Goal: Obtain resource: Download file/media

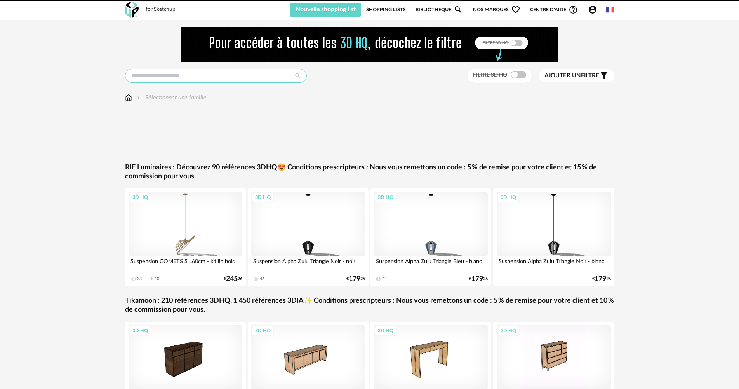
click at [262, 71] on input "text" at bounding box center [216, 76] width 182 height 14
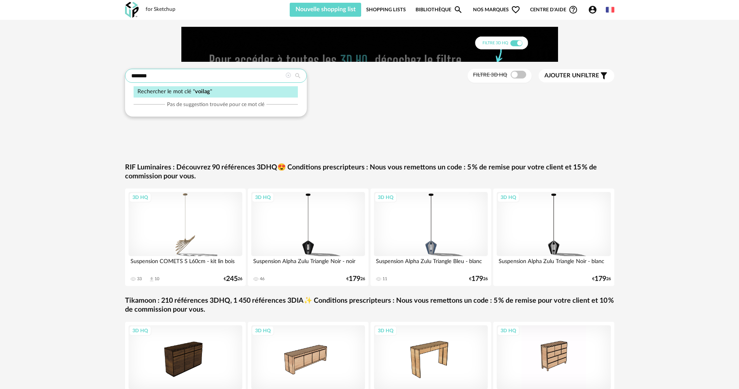
type input "*******"
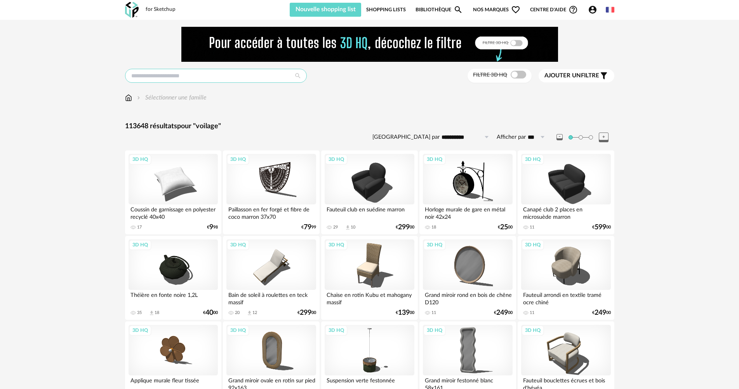
type input "*******"
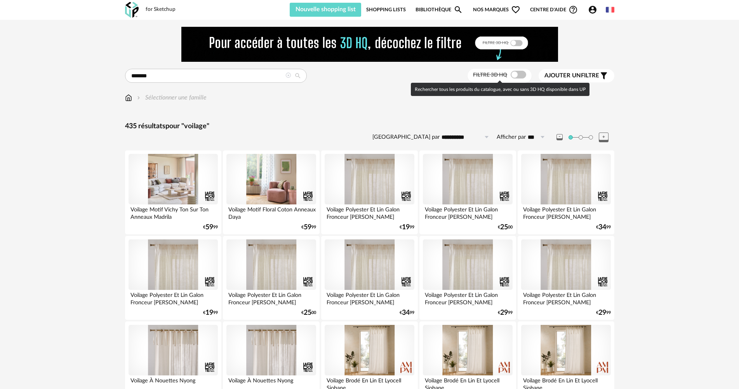
click at [525, 76] on span at bounding box center [519, 75] width 16 height 8
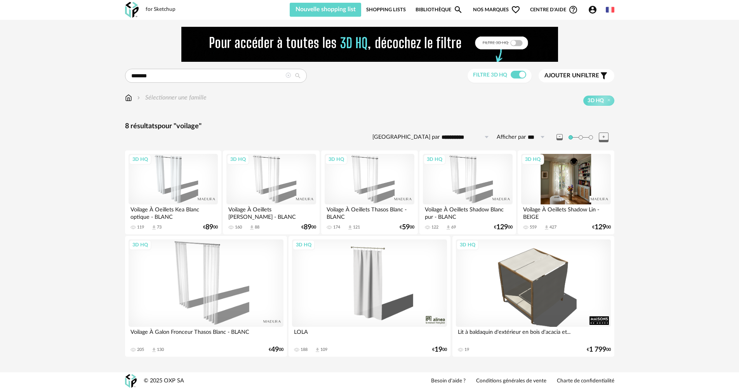
click at [564, 195] on div "3D HQ" at bounding box center [565, 179] width 89 height 51
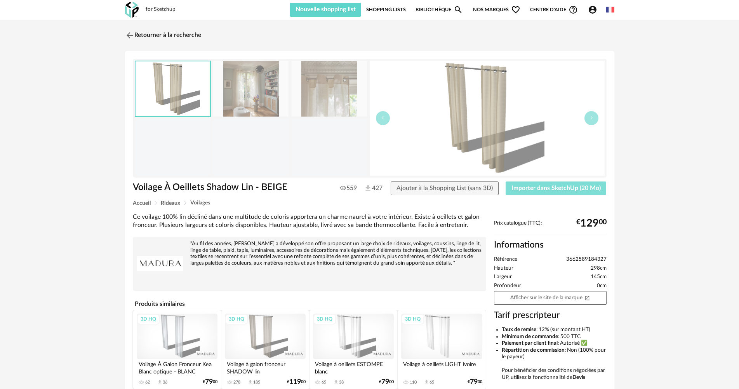
click at [565, 189] on span "Importer dans SketchUp (20 Mo)" at bounding box center [556, 188] width 89 height 6
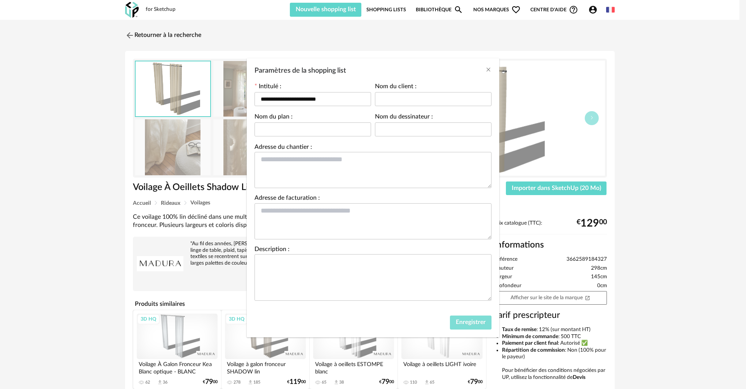
click at [479, 326] on button "Enregistrer" at bounding box center [471, 323] width 42 height 14
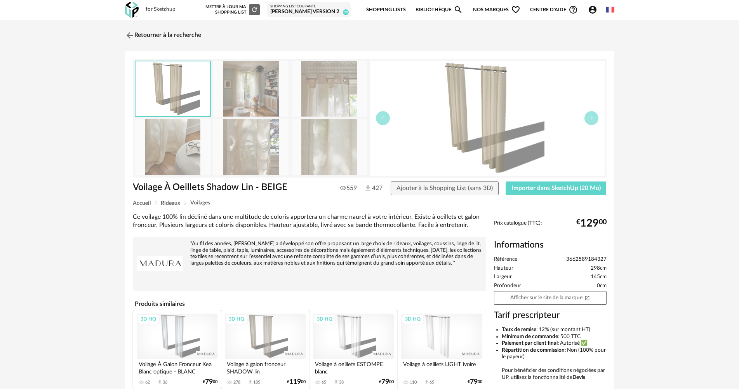
click at [258, 94] on img at bounding box center [250, 89] width 75 height 56
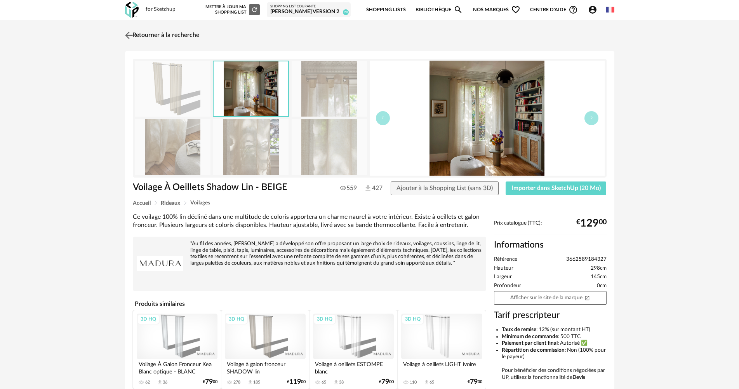
click at [131, 32] on img at bounding box center [128, 35] width 11 height 11
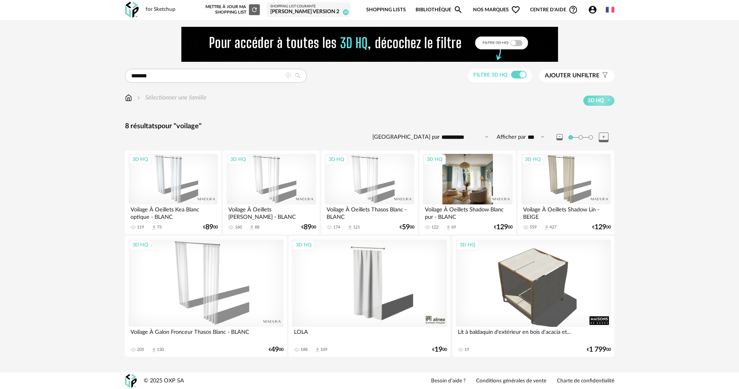
click at [470, 192] on div "3D HQ" at bounding box center [467, 179] width 89 height 51
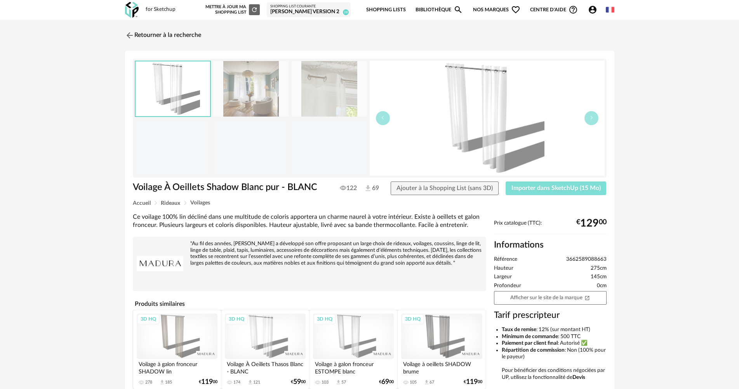
click at [582, 188] on span "Importer dans SketchUp (15 Mo)" at bounding box center [556, 188] width 89 height 6
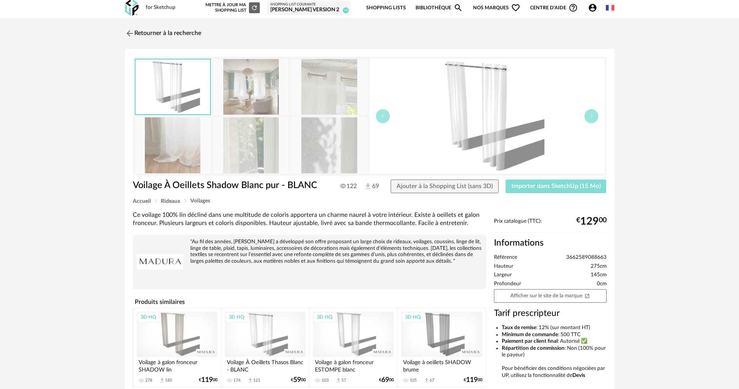
scroll to position [40, 0]
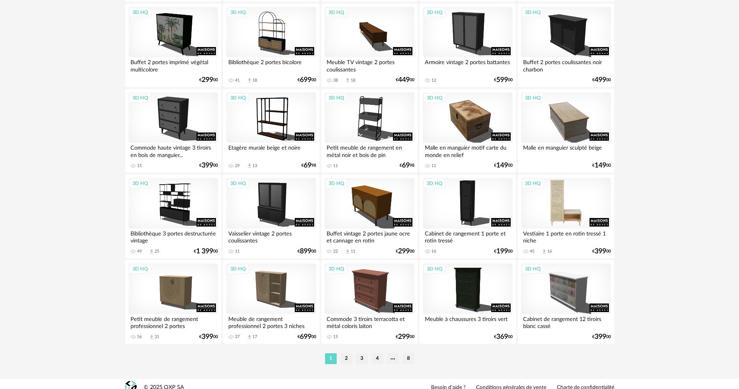
scroll to position [1523, 0]
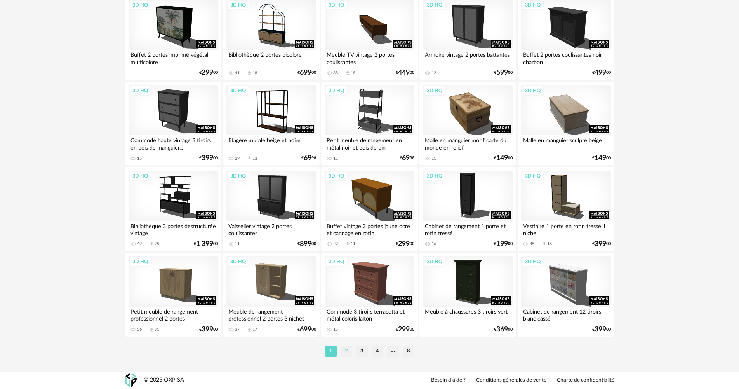
click at [347, 352] on li "2" at bounding box center [347, 351] width 12 height 11
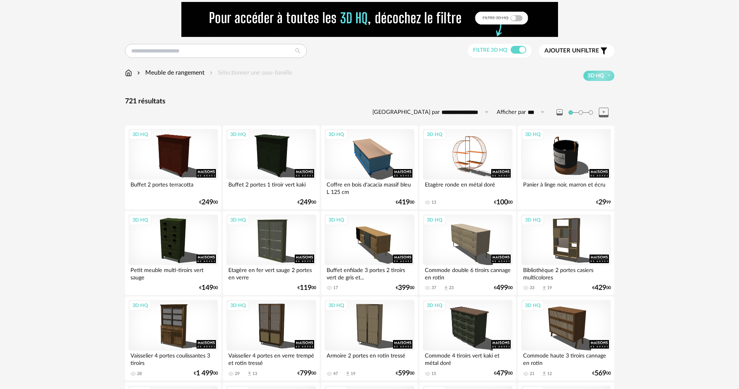
scroll to position [39, 0]
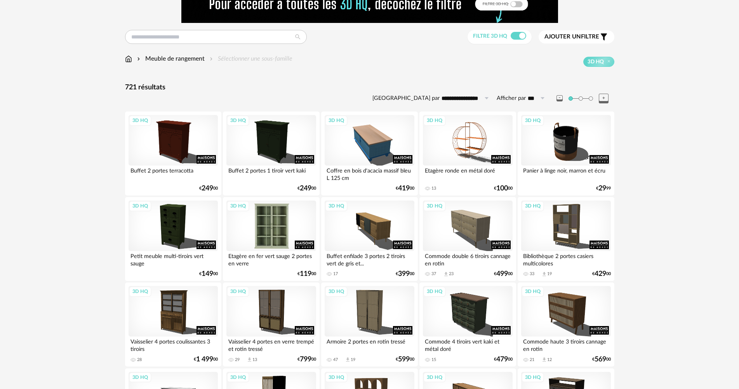
click at [278, 224] on div "3D HQ" at bounding box center [271, 226] width 89 height 51
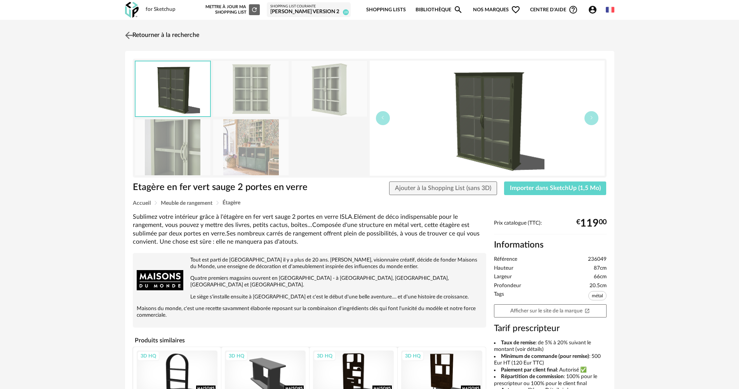
click at [134, 32] on img at bounding box center [128, 35] width 11 height 11
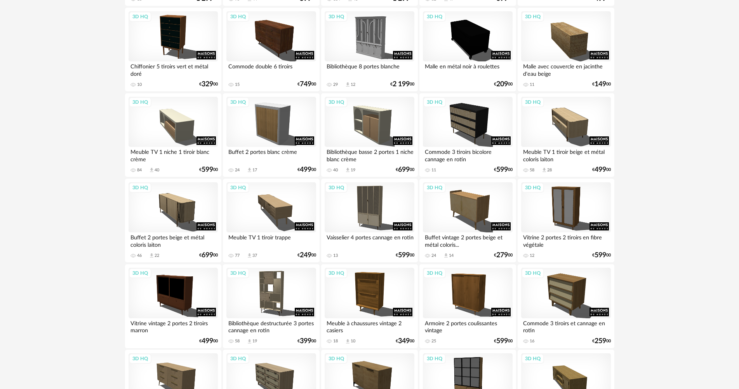
scroll to position [583, 0]
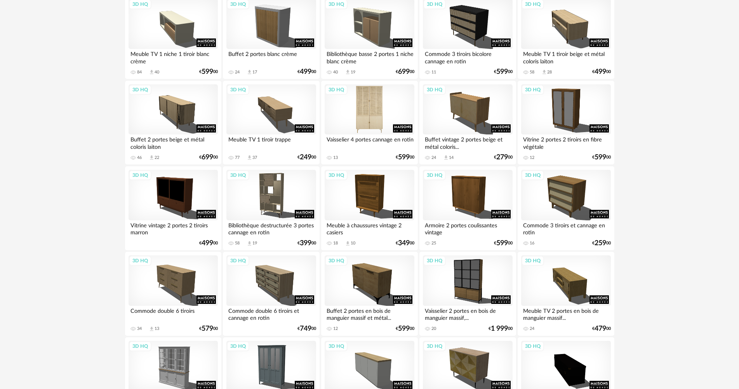
click at [380, 127] on div "3D HQ" at bounding box center [369, 109] width 89 height 51
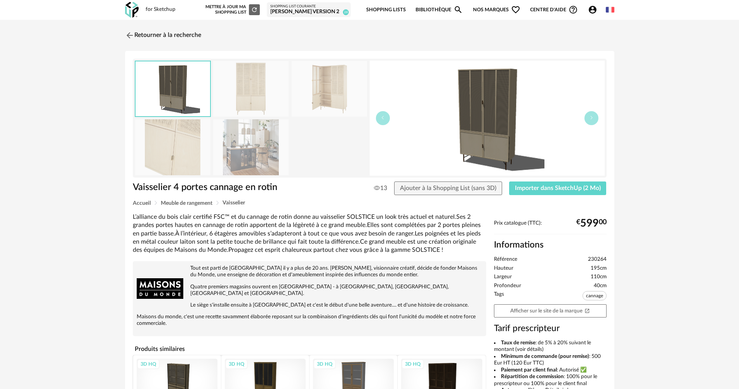
click at [247, 143] on img at bounding box center [250, 147] width 75 height 56
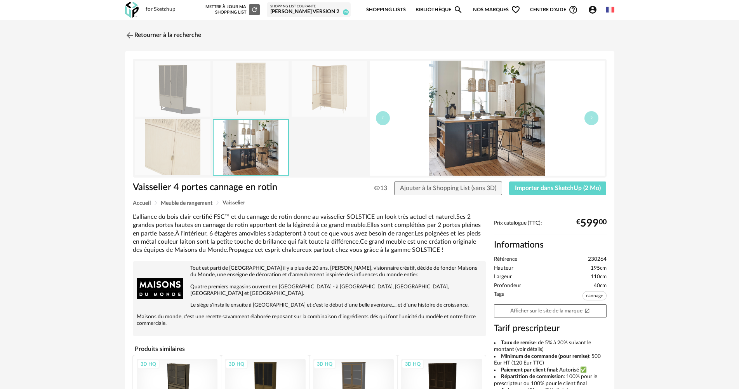
click at [197, 143] on img at bounding box center [172, 147] width 75 height 56
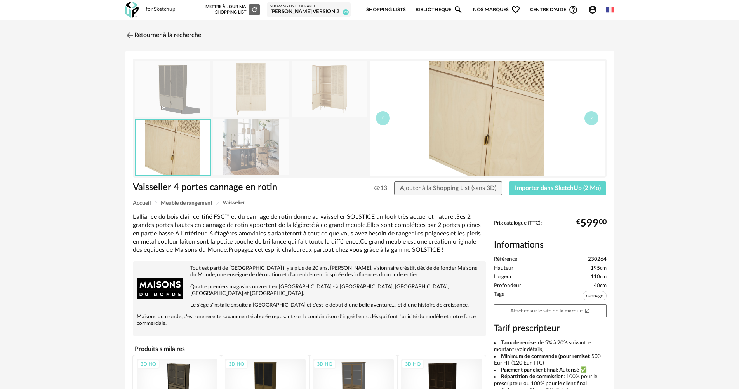
click at [199, 107] on img at bounding box center [172, 89] width 75 height 56
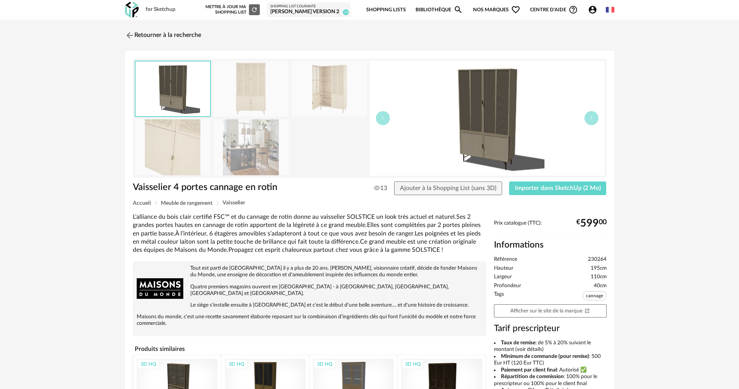
click at [251, 107] on img at bounding box center [250, 89] width 75 height 56
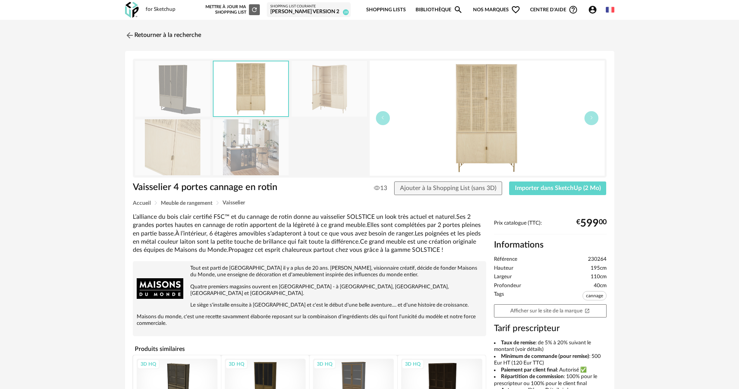
click at [298, 104] on img at bounding box center [329, 89] width 75 height 56
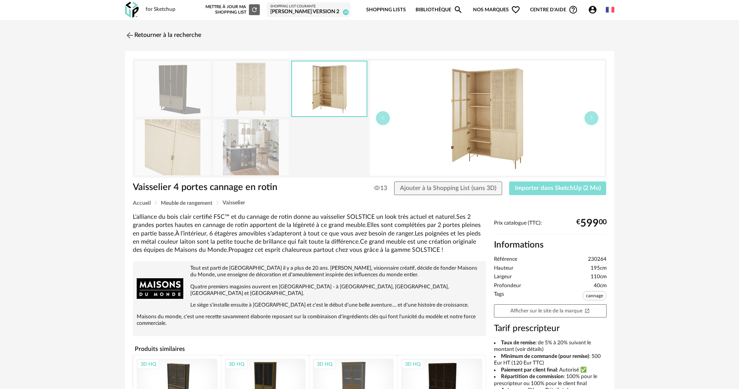
click at [558, 185] on span "Importer dans SketchUp (2 Mo)" at bounding box center [558, 188] width 86 height 6
click at [143, 33] on link "Retourner à la recherche" at bounding box center [161, 35] width 76 height 17
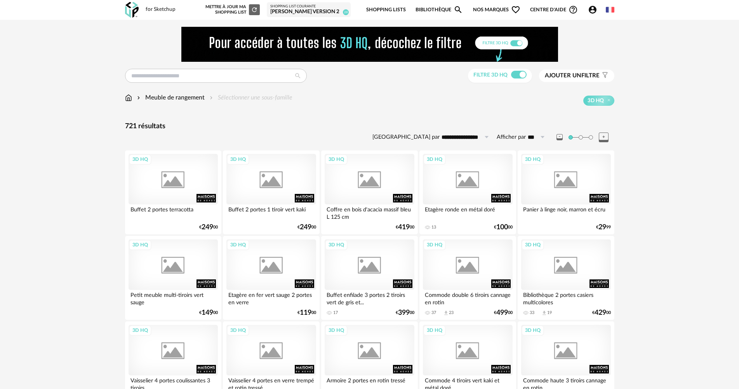
scroll to position [609, 0]
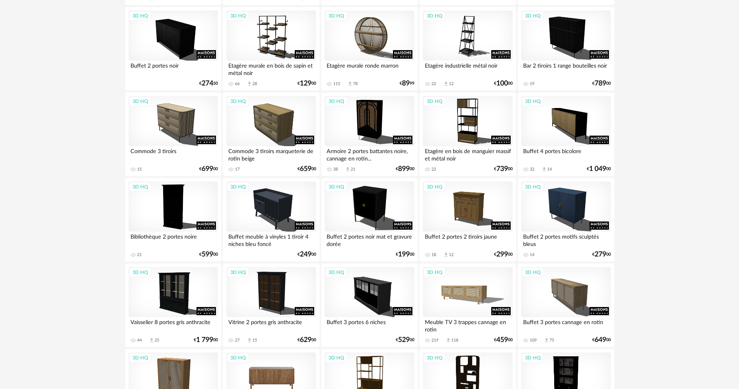
scroll to position [1515, 0]
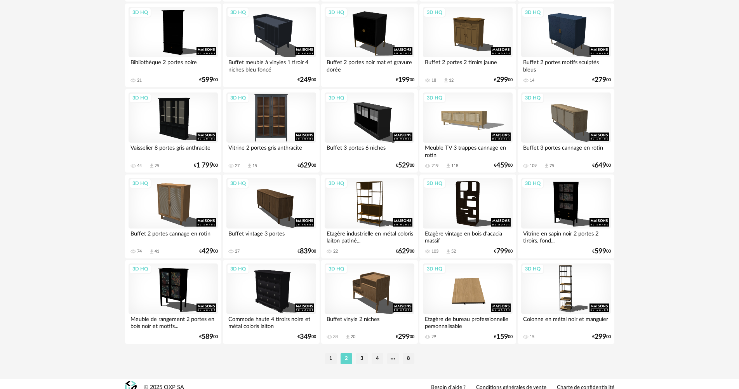
click at [277, 128] on div "3D HQ" at bounding box center [271, 117] width 89 height 51
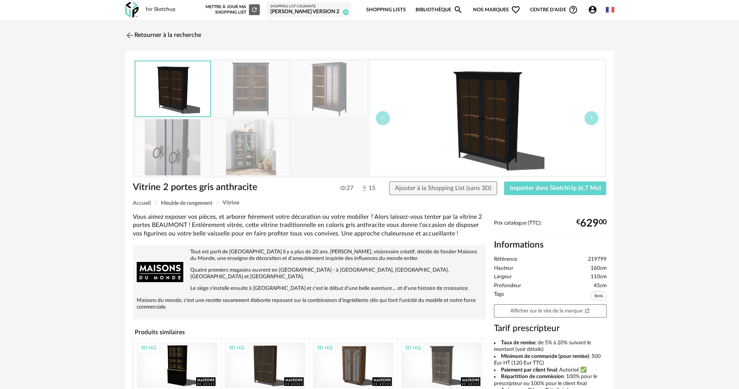
click at [255, 133] on img at bounding box center [250, 147] width 75 height 56
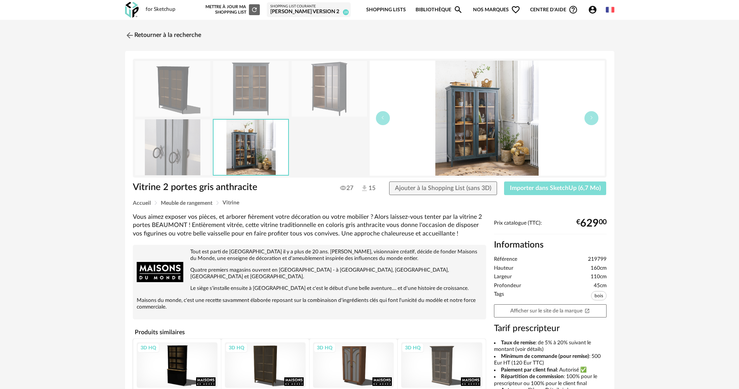
click at [538, 187] on span "Importer dans SketchUp (6,7 Mo)" at bounding box center [555, 188] width 91 height 6
click at [188, 27] on link "Retourner à la recherche" at bounding box center [161, 35] width 76 height 17
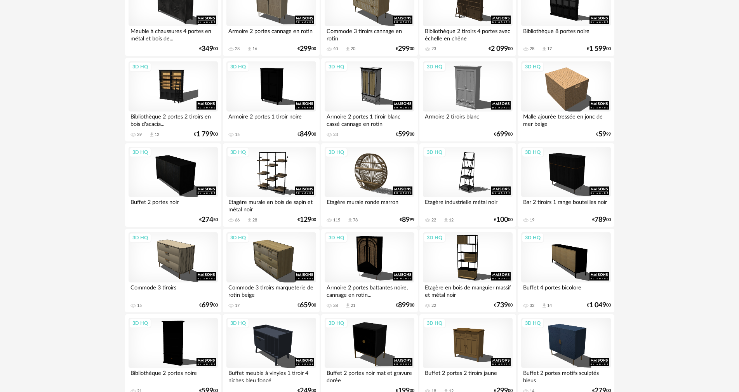
scroll to position [894, 0]
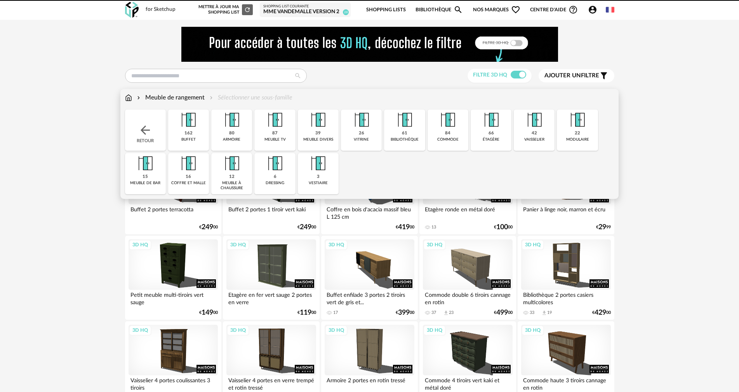
click at [130, 96] on img at bounding box center [128, 97] width 7 height 9
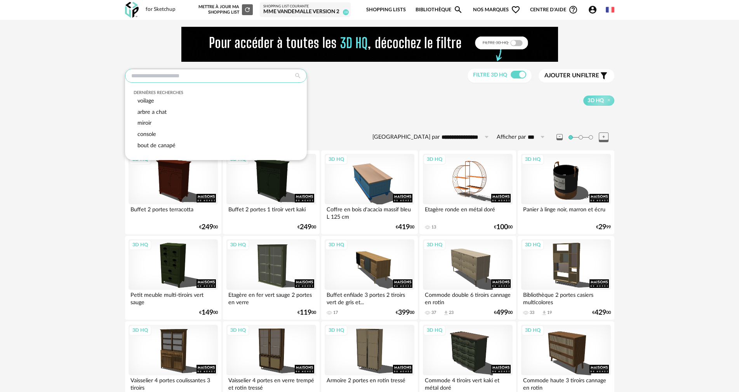
click at [192, 78] on input "text" at bounding box center [216, 76] width 182 height 14
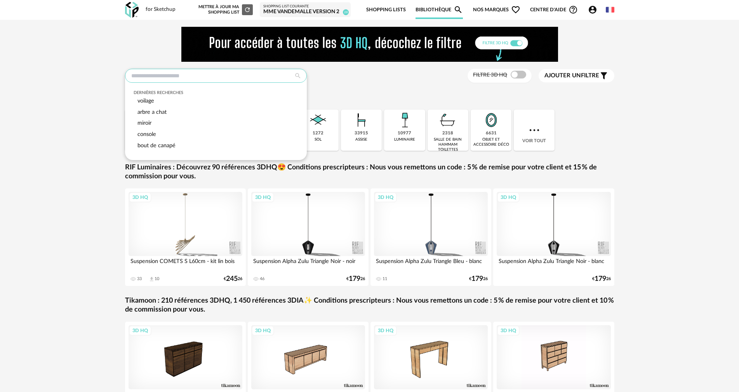
click at [194, 78] on input "text" at bounding box center [216, 76] width 182 height 14
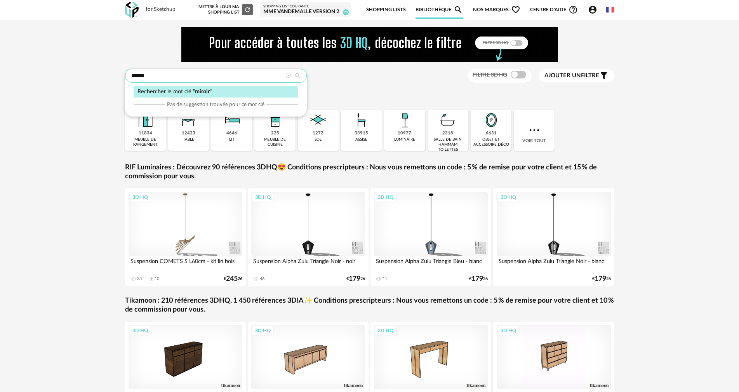
type input "******"
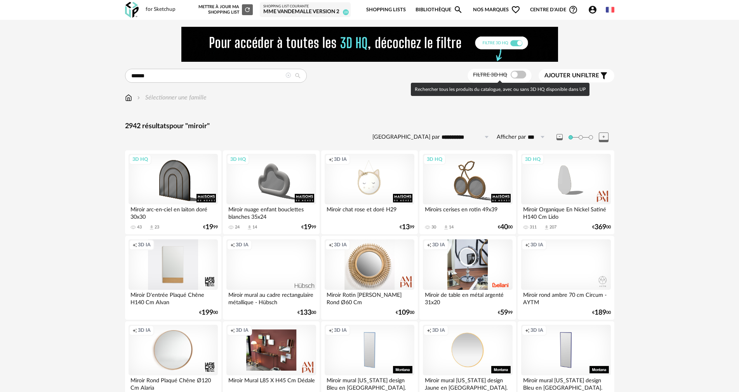
click at [515, 76] on span at bounding box center [519, 75] width 16 height 8
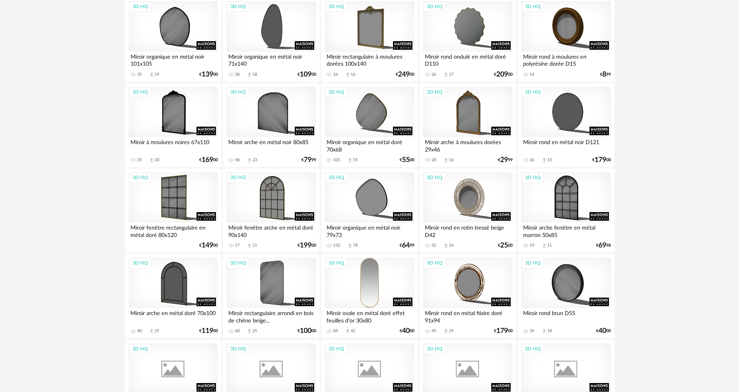
scroll to position [933, 0]
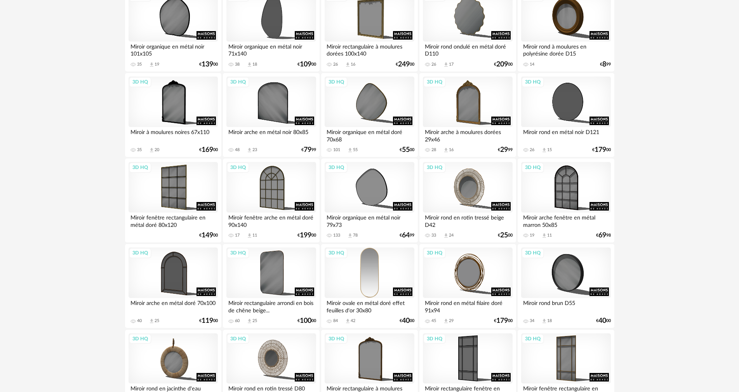
click at [368, 267] on div "3D HQ" at bounding box center [369, 273] width 89 height 51
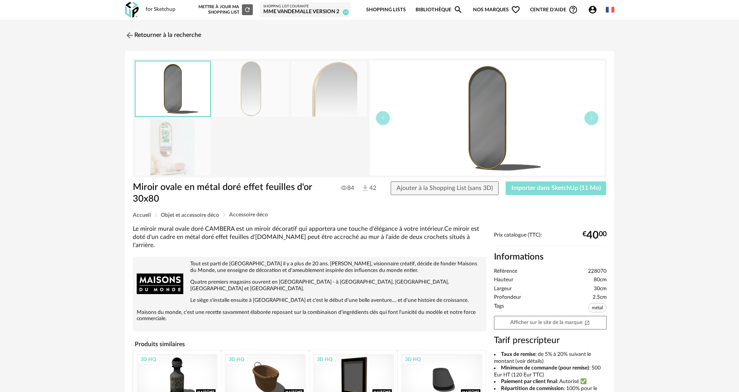
click at [520, 189] on span "Importer dans SketchUp (11 Mo)" at bounding box center [556, 188] width 89 height 6
click at [178, 43] on link "Retourner à la recherche" at bounding box center [161, 35] width 76 height 17
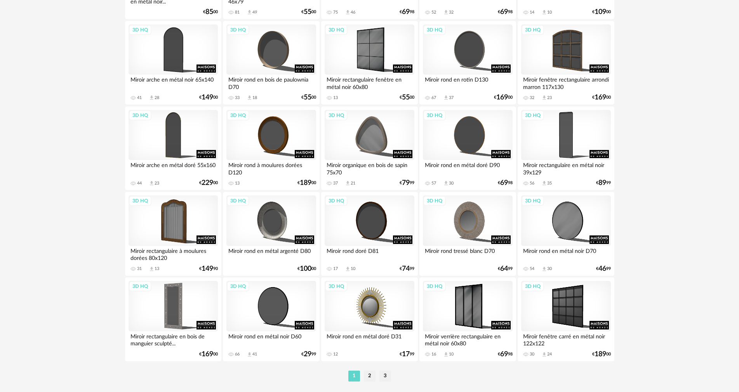
scroll to position [1520, 0]
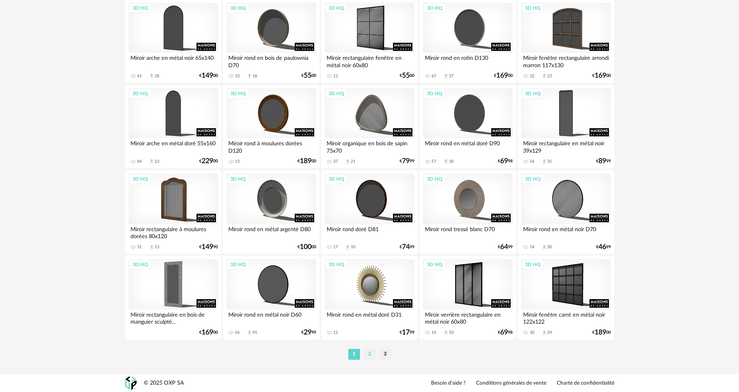
click at [368, 352] on li "2" at bounding box center [370, 354] width 12 height 11
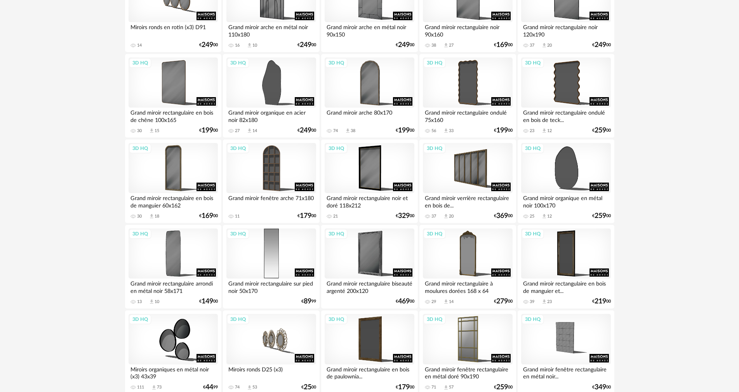
scroll to position [354, 0]
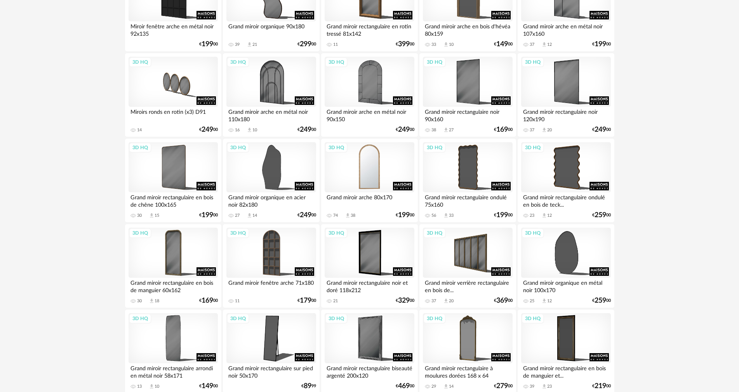
click at [369, 169] on div "3D HQ" at bounding box center [369, 167] width 89 height 51
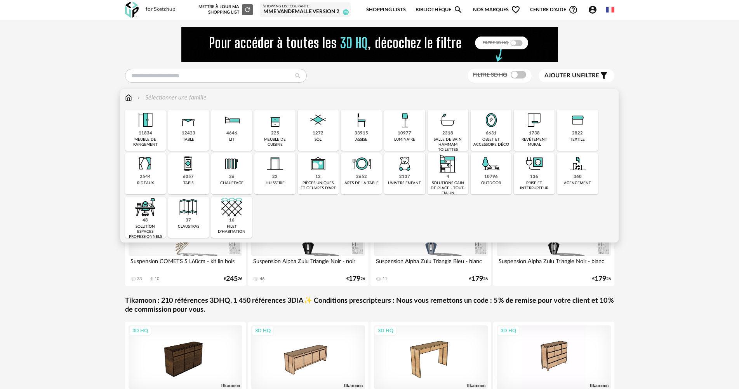
click at [153, 117] on img at bounding box center [145, 120] width 21 height 21
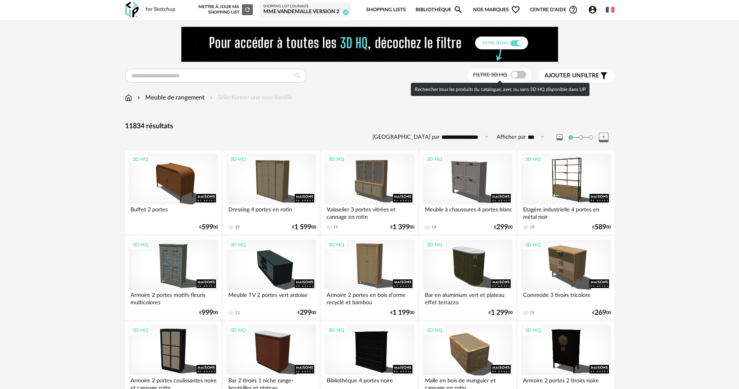
click at [521, 77] on span at bounding box center [519, 75] width 16 height 8
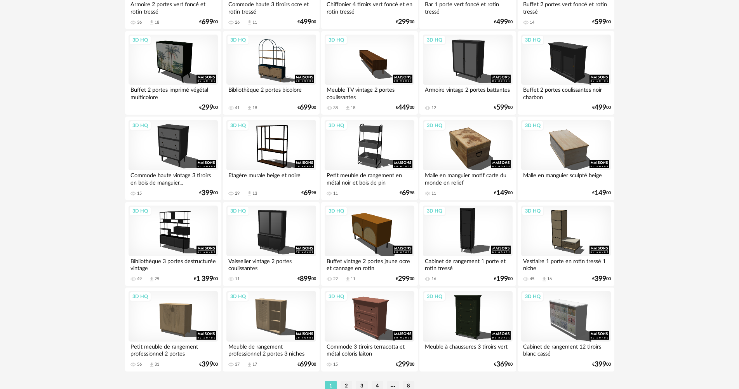
scroll to position [1523, 0]
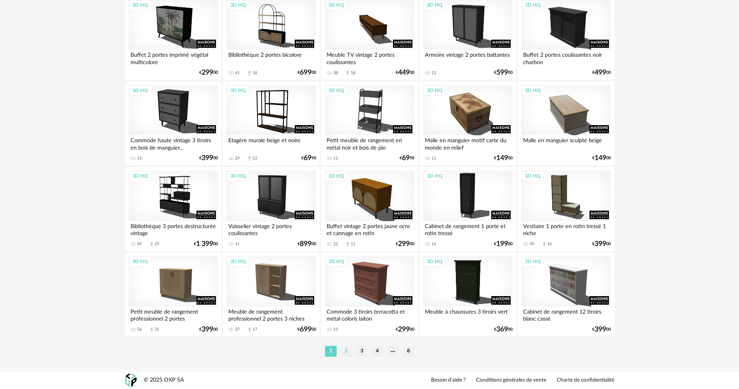
click at [347, 353] on li "2" at bounding box center [347, 351] width 12 height 11
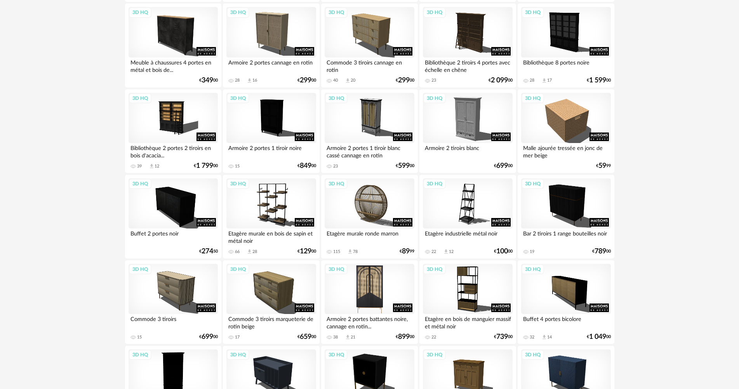
scroll to position [1367, 0]
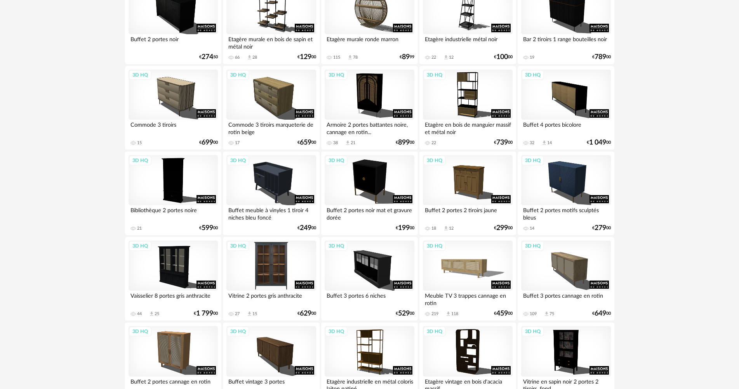
click at [267, 258] on div "3D HQ" at bounding box center [271, 266] width 89 height 51
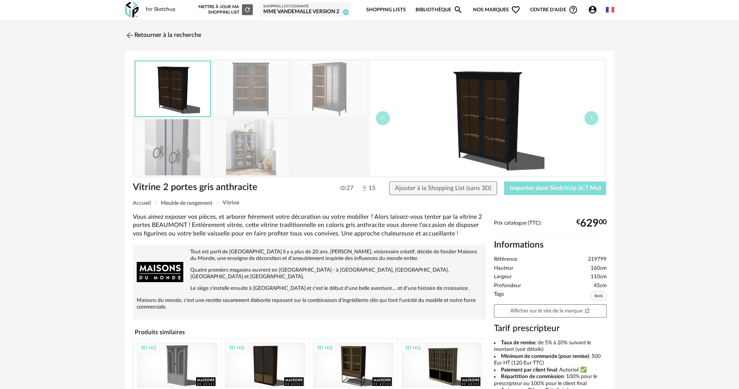
click at [540, 186] on span "Importer dans SketchUp (6,7 Mo)" at bounding box center [555, 188] width 91 height 6
click at [190, 35] on link "Retourner à la recherche" at bounding box center [161, 35] width 76 height 17
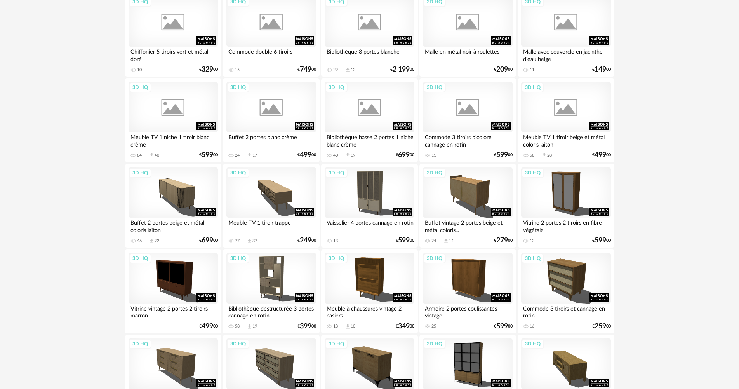
scroll to position [357, 0]
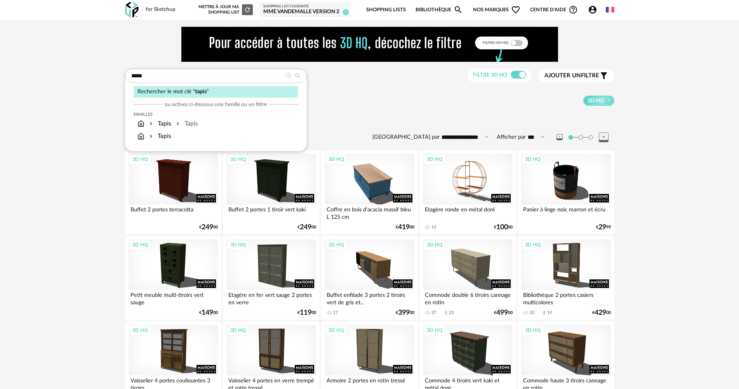
type input "*****"
type input "**********"
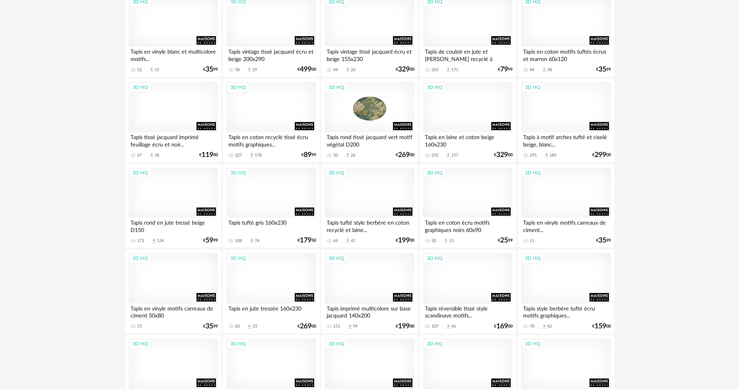
scroll to position [1523, 0]
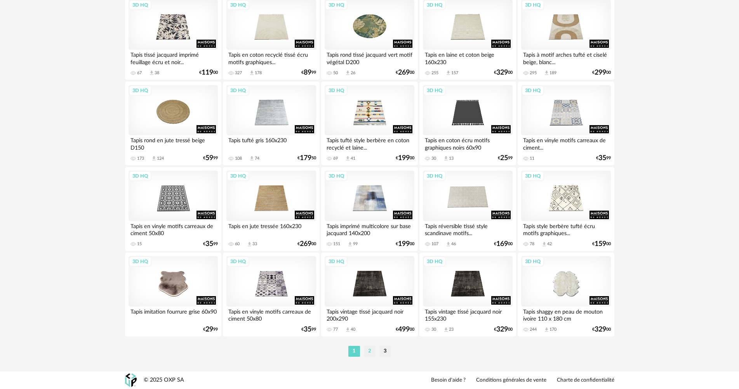
click at [366, 348] on li "2" at bounding box center [370, 351] width 12 height 11
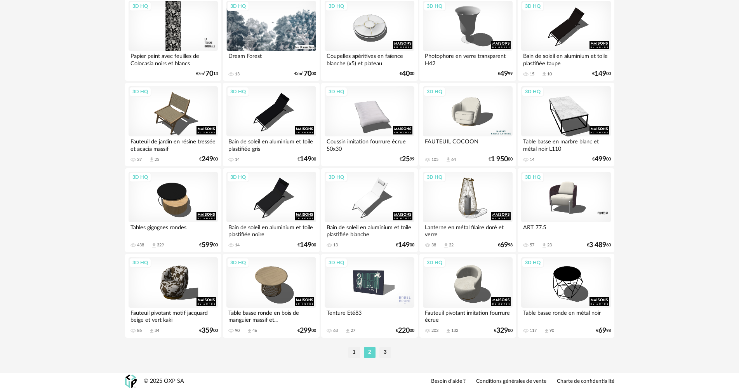
scroll to position [1523, 0]
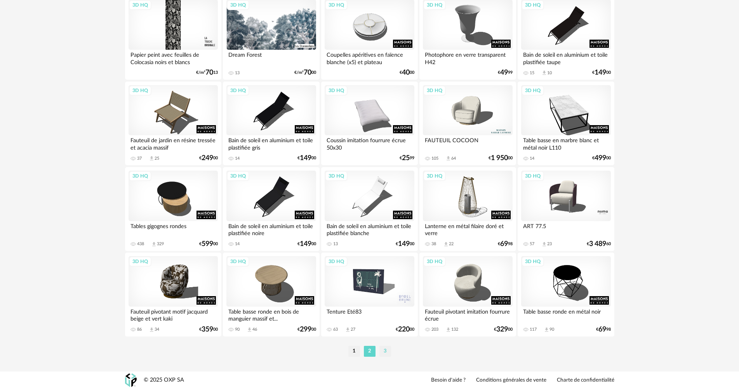
click at [382, 351] on li "3" at bounding box center [386, 351] width 12 height 11
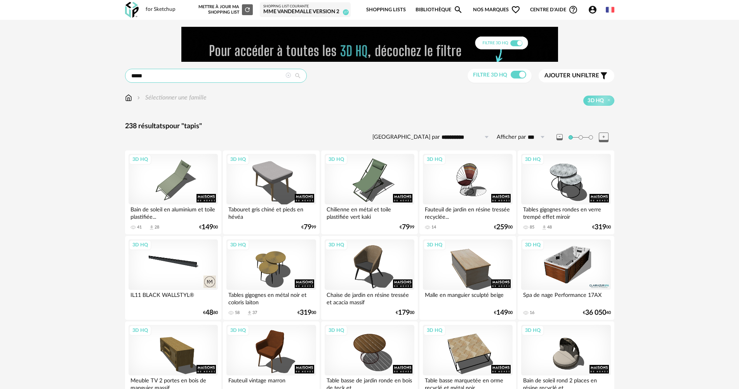
click at [217, 76] on input "*****" at bounding box center [216, 76] width 182 height 14
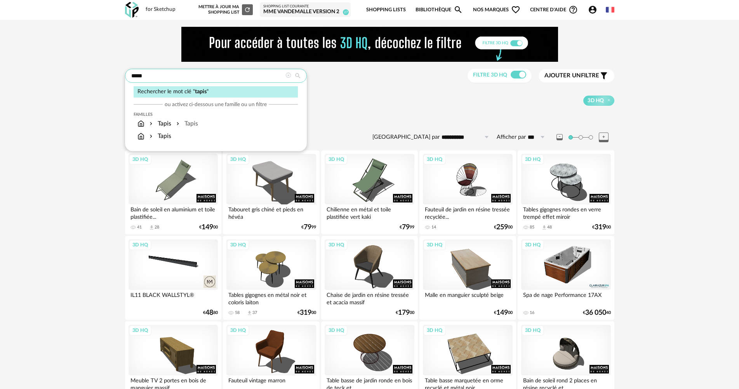
type input "*****"
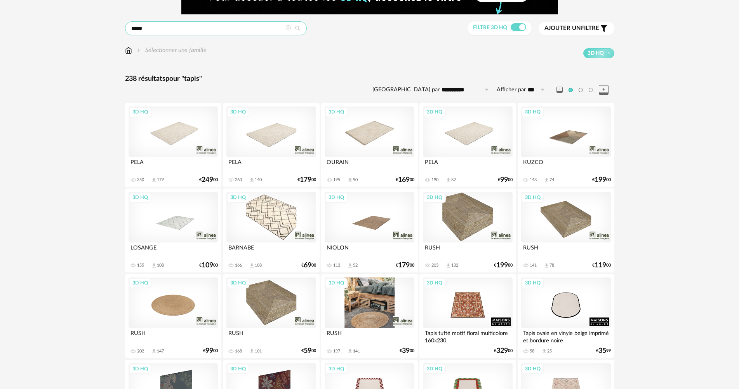
scroll to position [155, 0]
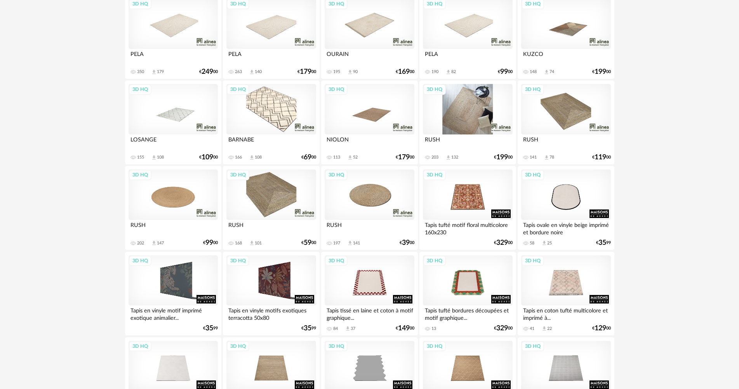
click at [473, 126] on div "3D HQ" at bounding box center [467, 109] width 89 height 51
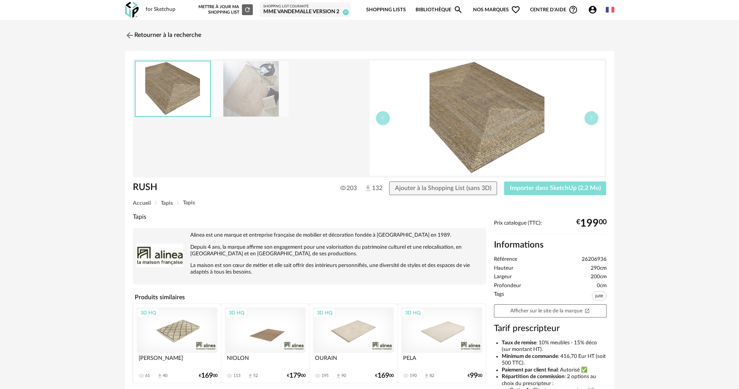
click at [549, 187] on span "Importer dans SketchUp (2,2 Mo)" at bounding box center [555, 188] width 91 height 6
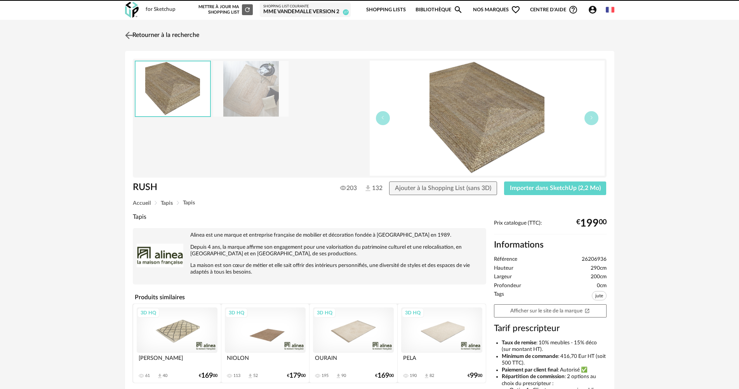
click at [159, 40] on link "Retourner à la recherche" at bounding box center [161, 35] width 76 height 17
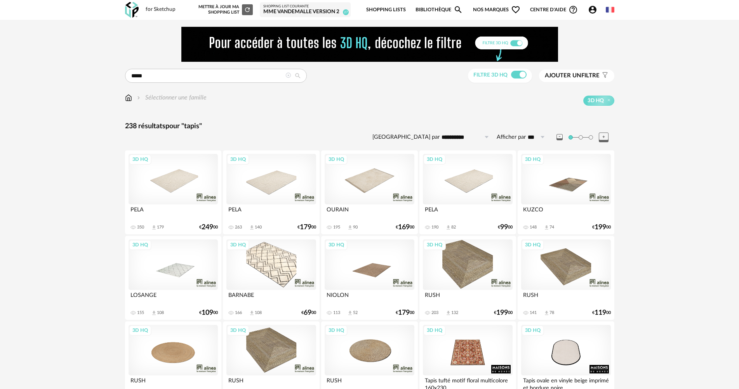
click at [287, 78] on div at bounding box center [288, 75] width 5 height 7
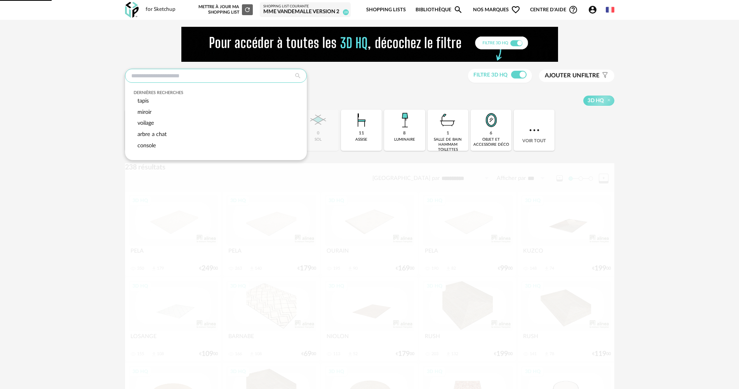
click at [250, 78] on input "text" at bounding box center [216, 76] width 182 height 14
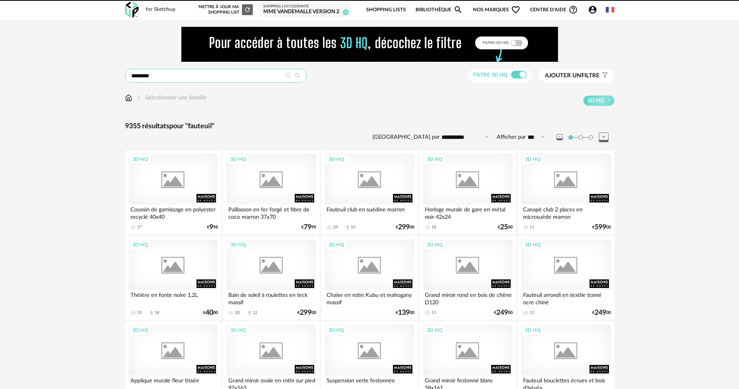
type input "********"
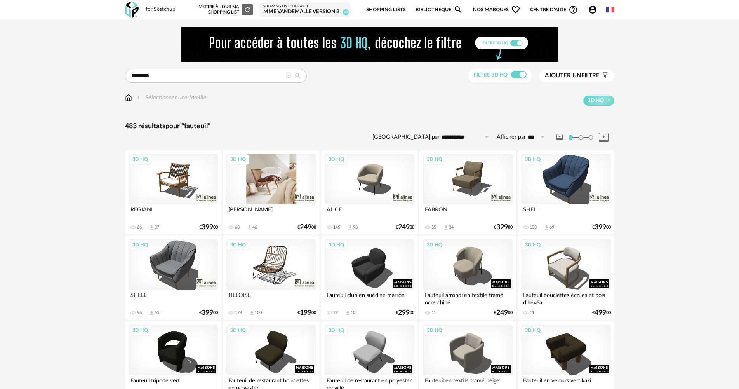
click at [259, 185] on div "3D HQ" at bounding box center [271, 179] width 89 height 51
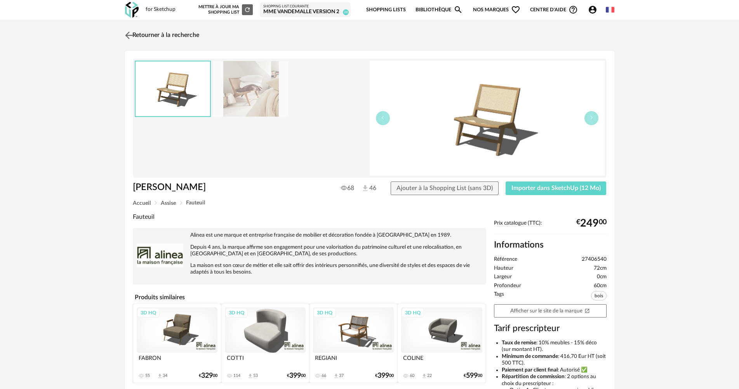
click at [155, 32] on link "Retourner à la recherche" at bounding box center [161, 35] width 76 height 17
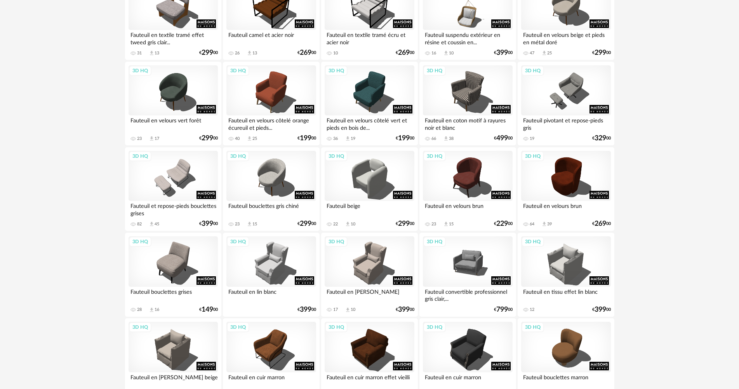
scroll to position [389, 0]
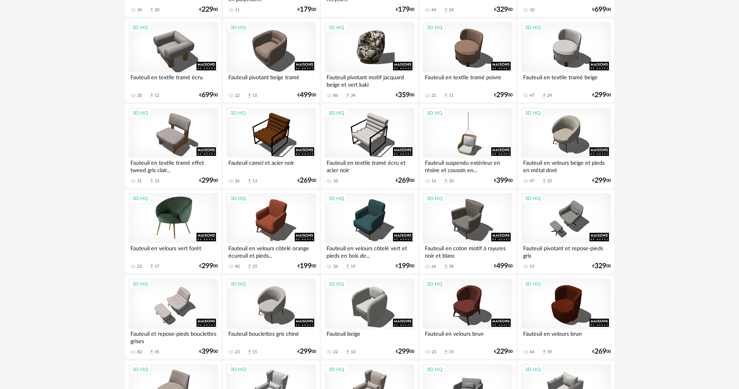
click at [188, 211] on div "3D HQ" at bounding box center [173, 218] width 89 height 51
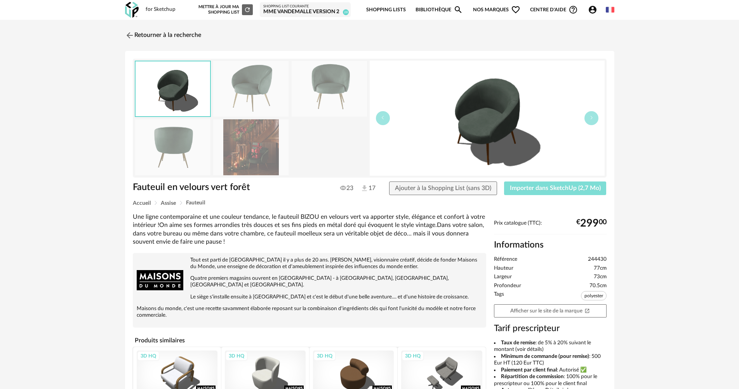
click at [530, 186] on span "Importer dans SketchUp (2,7 Mo)" at bounding box center [555, 188] width 91 height 6
click at [179, 35] on link "Retourner à la recherche" at bounding box center [161, 35] width 76 height 17
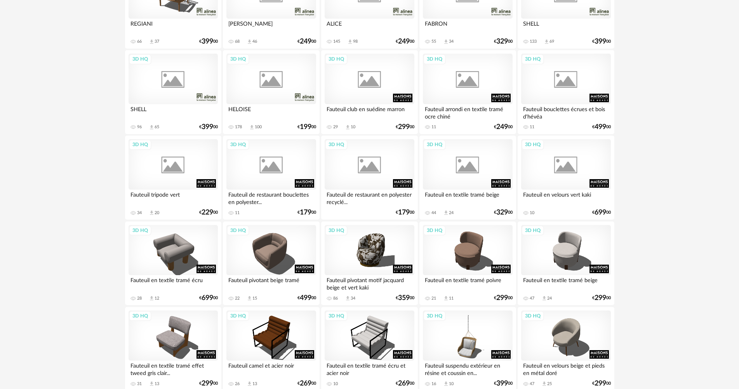
scroll to position [78, 0]
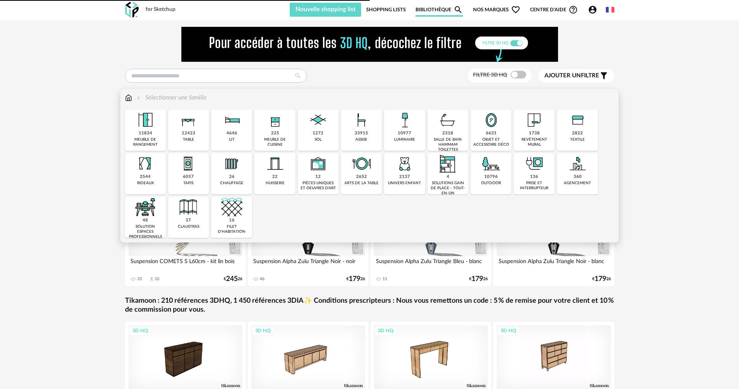
click at [404, 143] on div "10977 luminaire" at bounding box center [404, 130] width 41 height 41
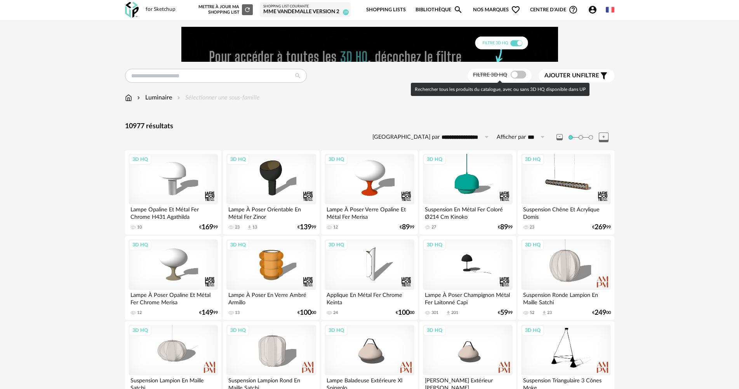
click at [517, 76] on span at bounding box center [519, 75] width 16 height 8
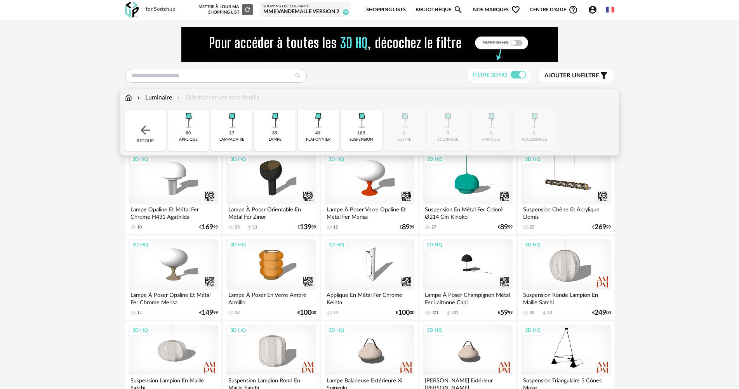
click at [239, 134] on div "27 lampadaire" at bounding box center [231, 130] width 41 height 41
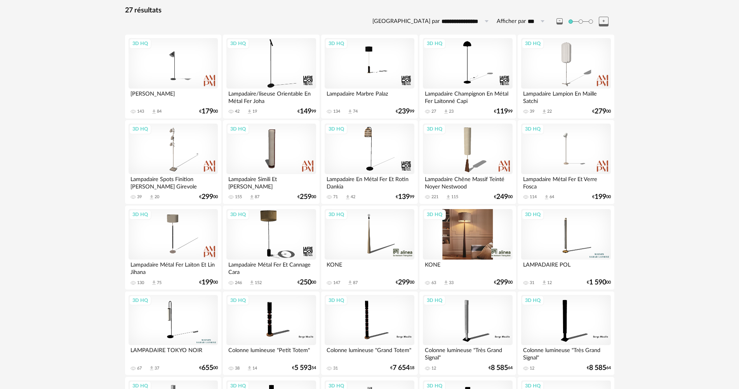
scroll to position [155, 0]
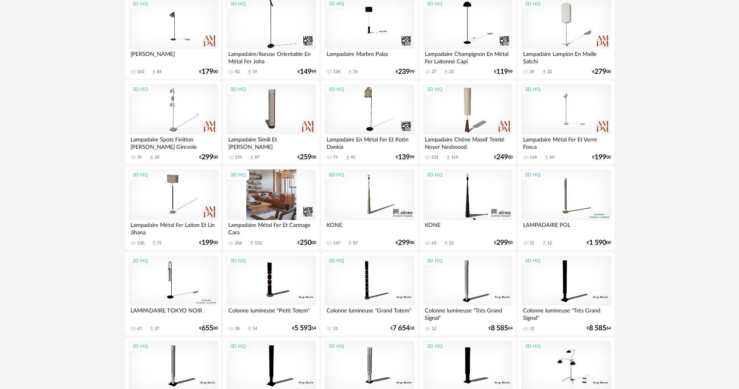
click at [264, 208] on div "3D HQ" at bounding box center [271, 194] width 89 height 51
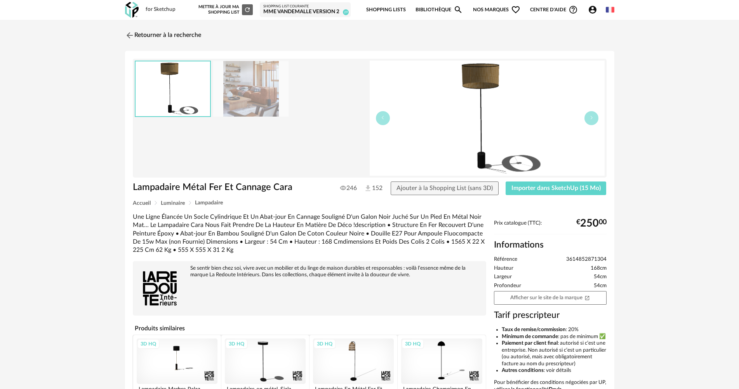
click at [255, 92] on img at bounding box center [250, 89] width 75 height 56
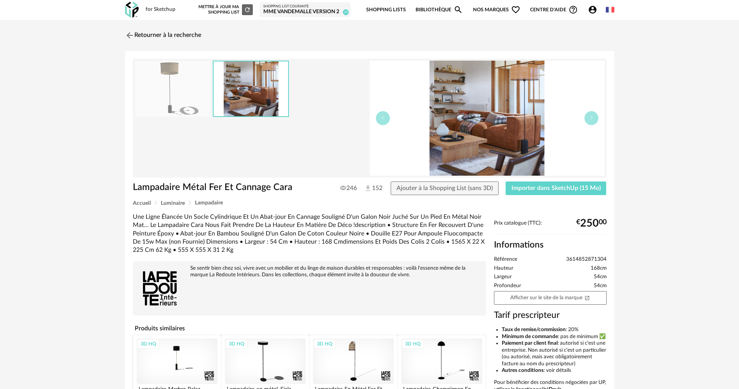
click at [196, 95] on img at bounding box center [172, 89] width 75 height 56
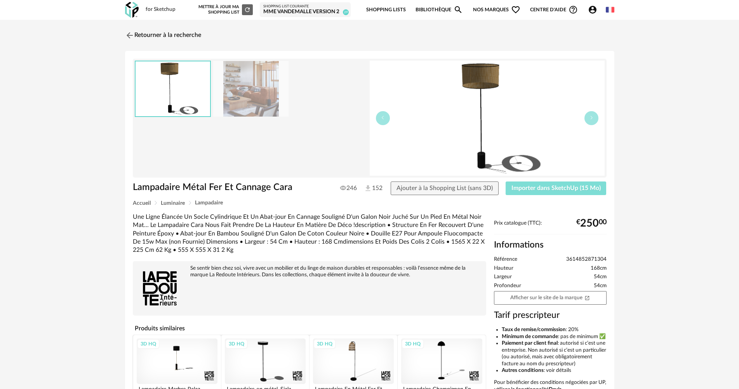
click at [537, 182] on button "Importer dans SketchUp (15 Mo)" at bounding box center [556, 188] width 101 height 14
click at [195, 37] on link "Retourner à la recherche" at bounding box center [161, 35] width 76 height 17
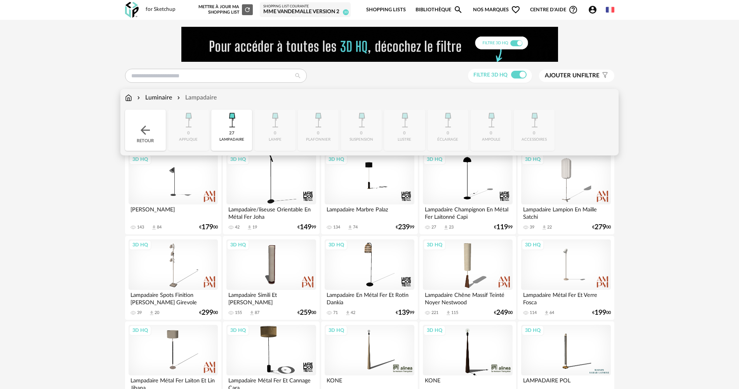
click at [168, 96] on div "Luminaire" at bounding box center [154, 97] width 37 height 9
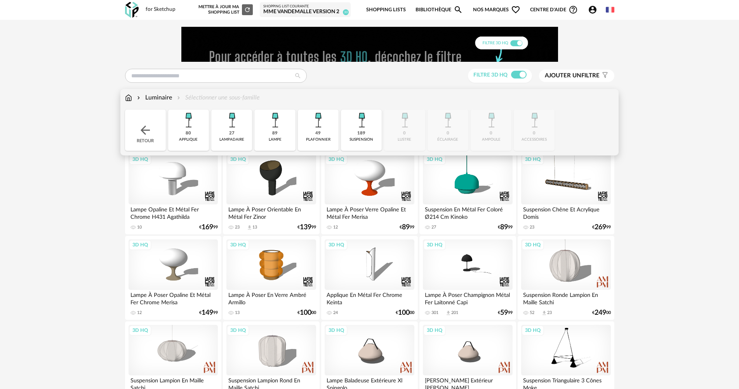
click at [276, 136] on div "89" at bounding box center [274, 134] width 5 height 6
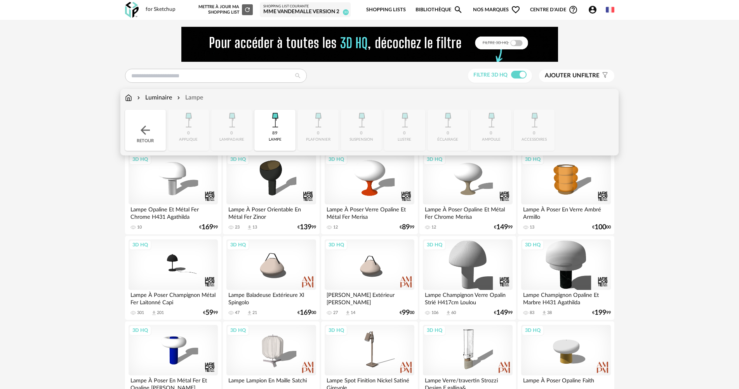
click at [273, 128] on img at bounding box center [275, 120] width 21 height 21
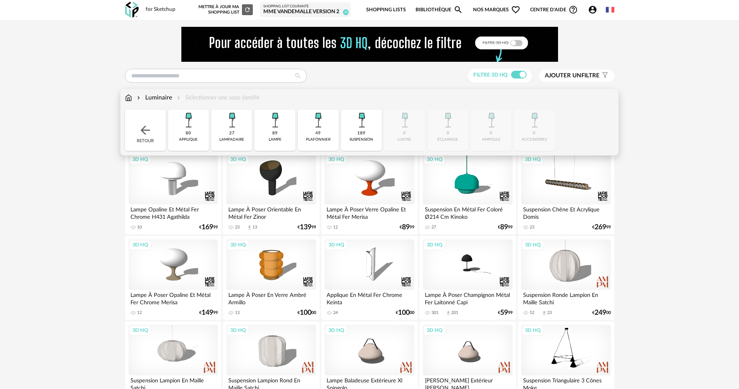
click at [273, 128] on img at bounding box center [275, 120] width 21 height 21
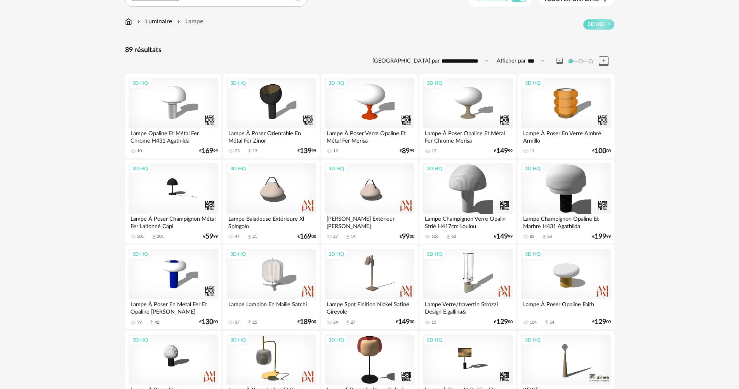
scroll to position [194, 0]
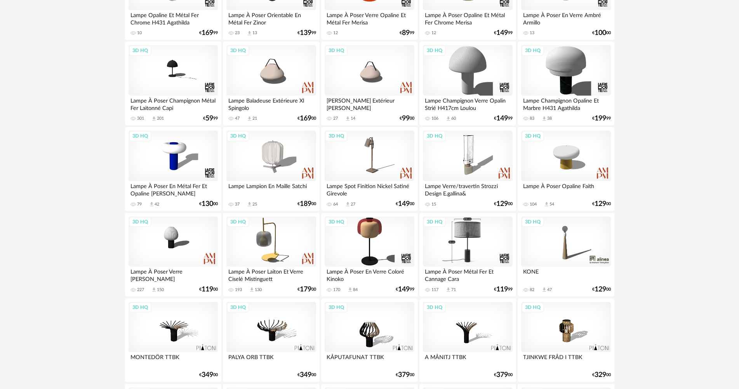
click at [470, 265] on div "3D HQ" at bounding box center [467, 241] width 89 height 51
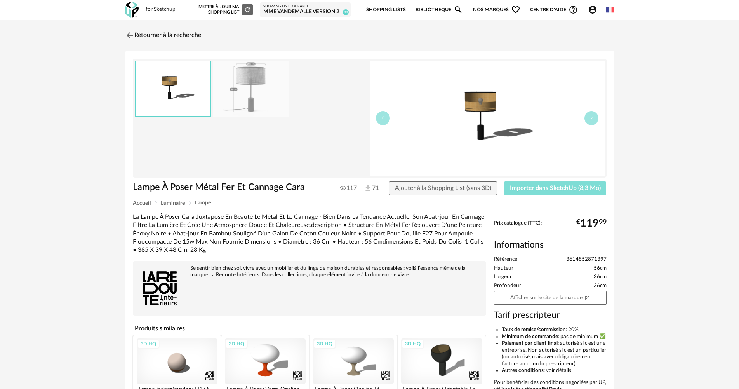
click at [539, 191] on button "Importer dans SketchUp (8,3 Mo)" at bounding box center [555, 188] width 103 height 14
click at [156, 33] on link "Retourner à la recherche" at bounding box center [161, 35] width 76 height 17
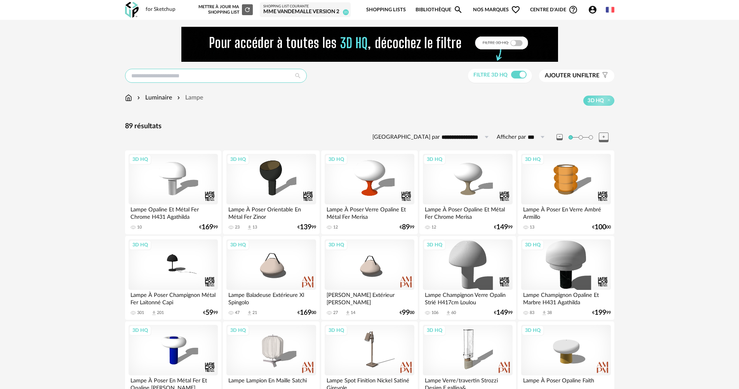
click at [218, 71] on input "text" at bounding box center [216, 76] width 182 height 14
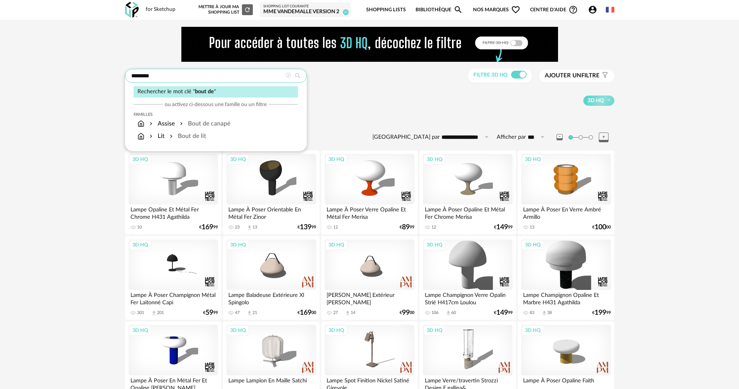
type input "*******"
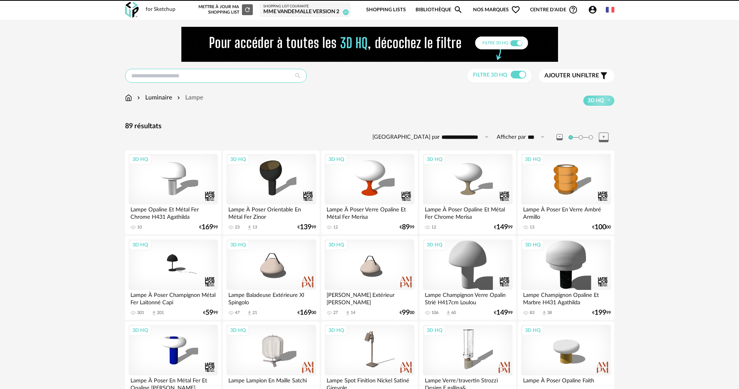
drag, startPoint x: 0, startPoint y: 0, endPoint x: 218, endPoint y: 72, distance: 229.9
click at [218, 72] on input "text" at bounding box center [216, 76] width 182 height 14
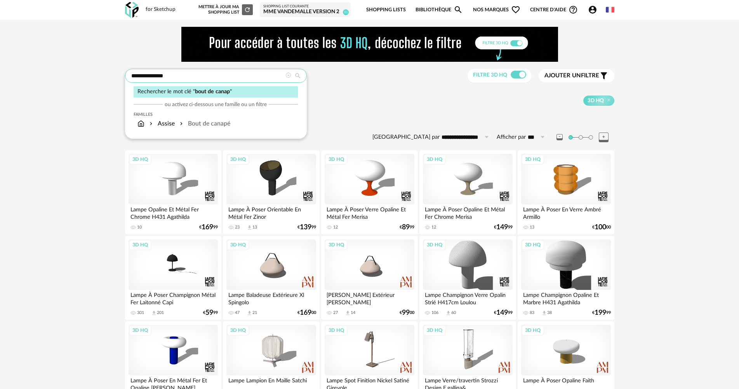
type input "**********"
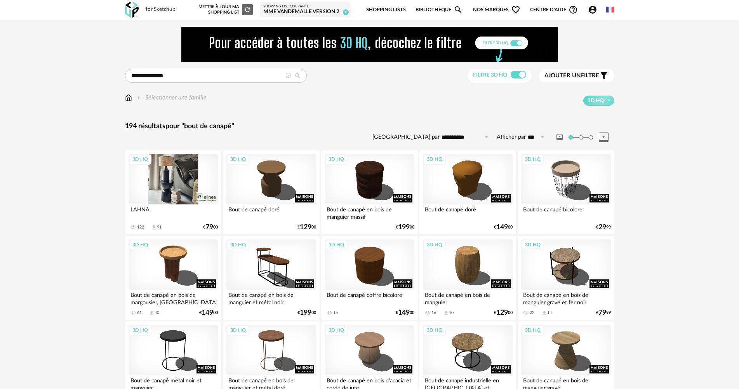
click at [170, 184] on div "3D HQ" at bounding box center [173, 179] width 89 height 51
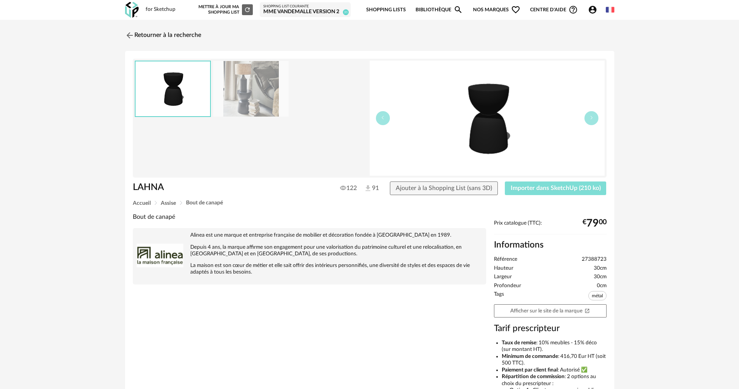
click at [563, 193] on button "Importer dans SketchUp (210 ko)" at bounding box center [556, 188] width 102 height 14
click at [181, 33] on link "Retourner à la recherche" at bounding box center [161, 35] width 76 height 17
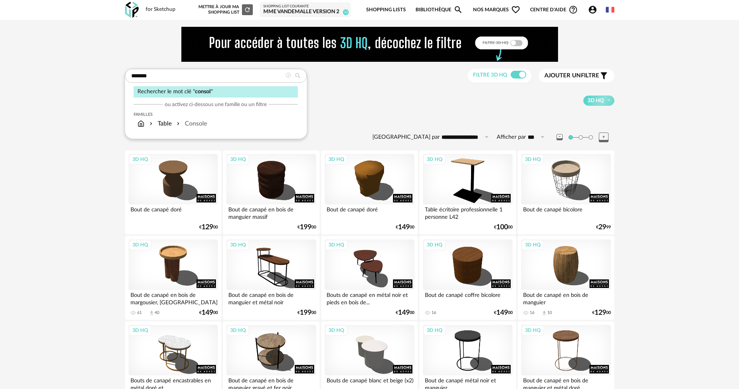
type input "*******"
type input "**********"
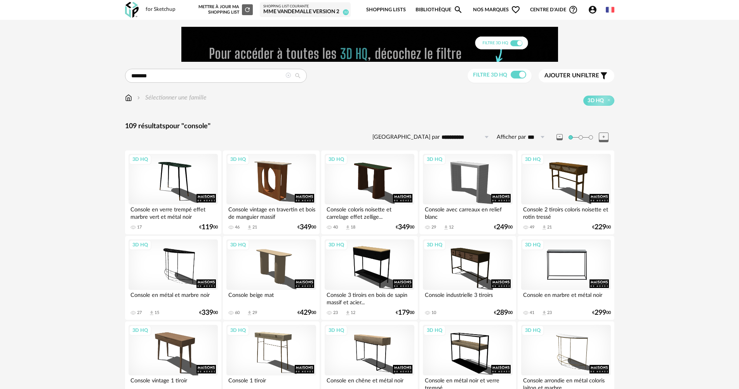
click at [568, 258] on div "3D HQ" at bounding box center [565, 264] width 89 height 51
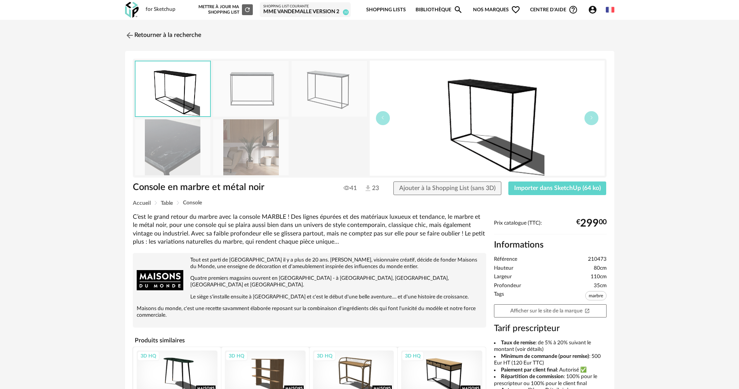
click at [545, 198] on div "Console en marbre et métal noir 41 23 Ajouter à la Shopping List (sans 3D) Impo…" at bounding box center [370, 190] width 482 height 19
click at [546, 194] on button "Importer dans SketchUp (64 ko)" at bounding box center [558, 188] width 98 height 14
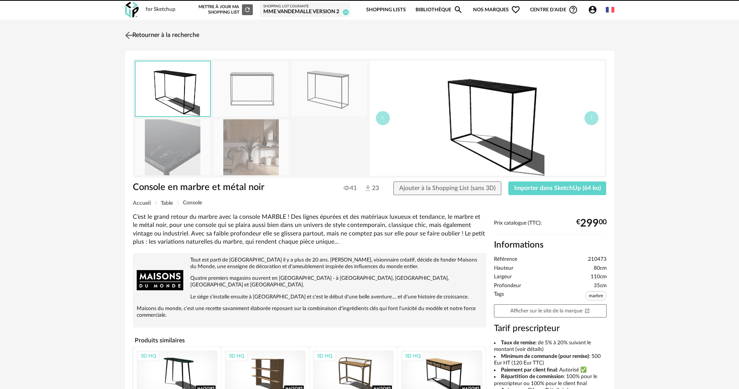
click at [164, 42] on link "Retourner à la recherche" at bounding box center [161, 35] width 76 height 17
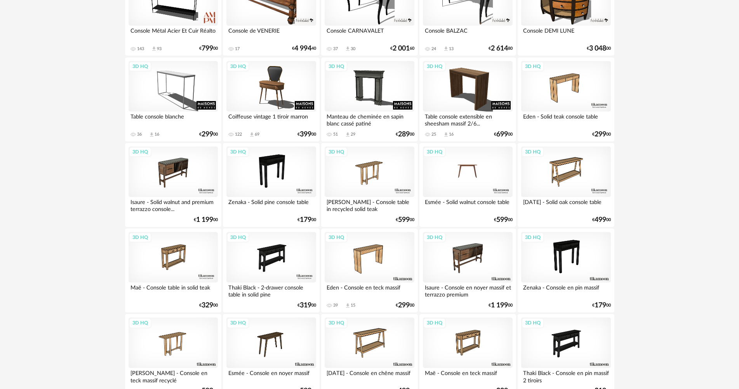
scroll to position [699, 0]
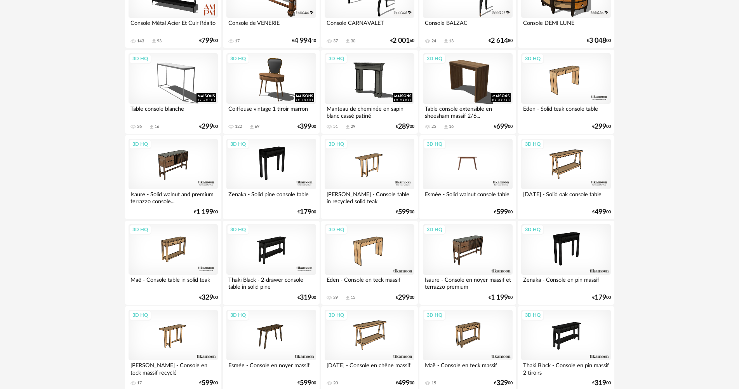
click at [469, 182] on div "3D HQ" at bounding box center [467, 164] width 89 height 51
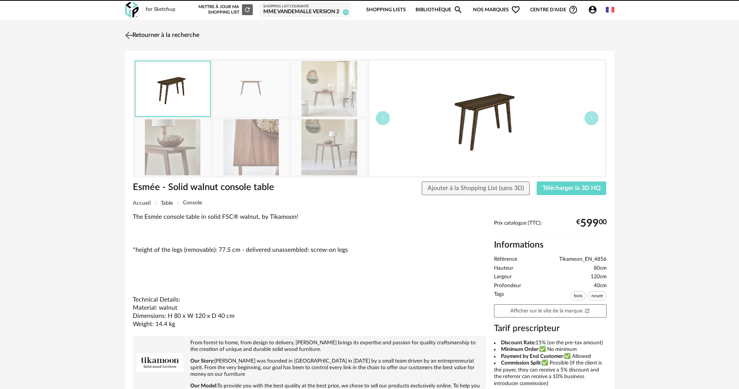
click at [147, 33] on link "Retourner à la recherche" at bounding box center [161, 35] width 76 height 17
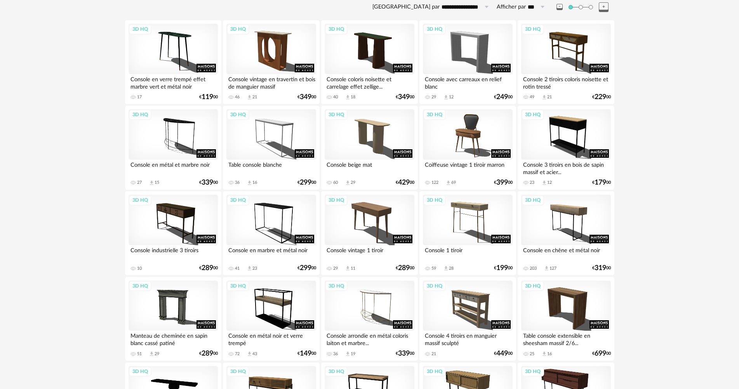
scroll to position [124, 0]
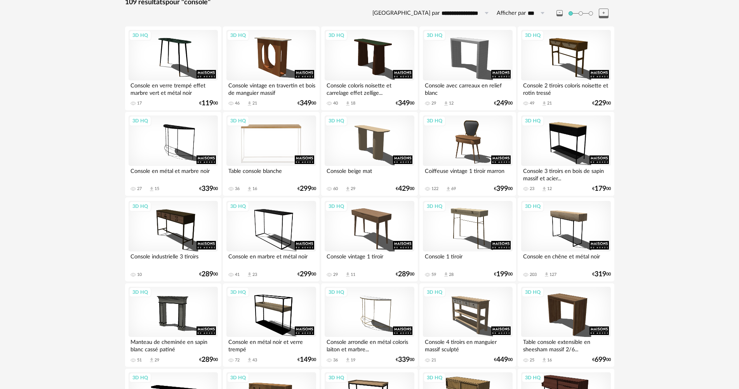
click at [270, 134] on div "3D HQ" at bounding box center [271, 140] width 89 height 51
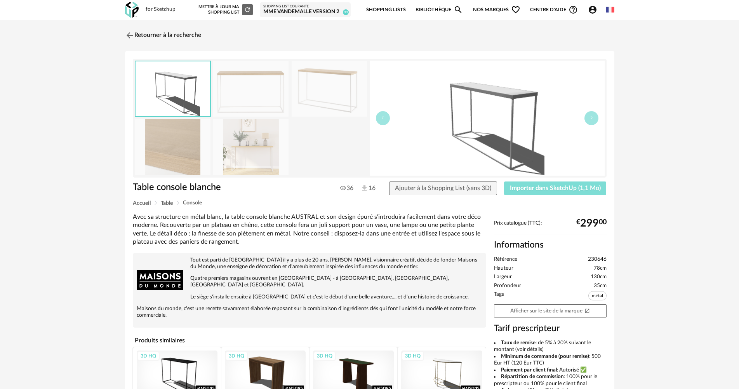
click at [566, 192] on button "Importer dans SketchUp (1,1 Mo)" at bounding box center [555, 188] width 103 height 14
click at [171, 35] on link "Retourner à la recherche" at bounding box center [161, 35] width 76 height 17
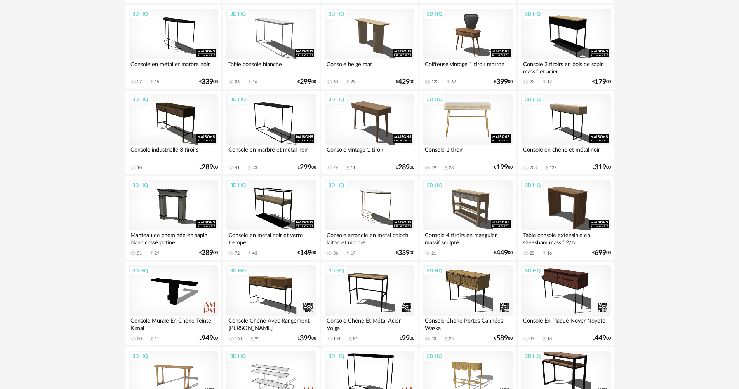
scroll to position [114, 0]
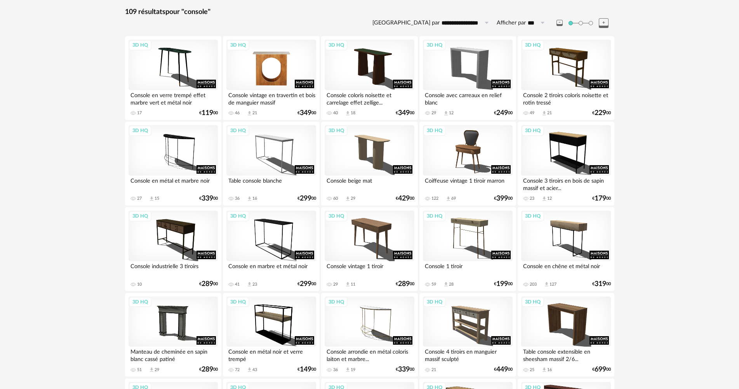
click at [277, 64] on div "3D HQ" at bounding box center [271, 65] width 89 height 51
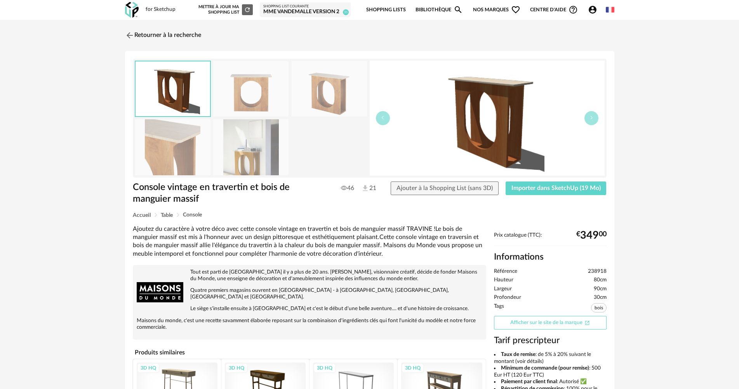
click at [546, 321] on link "Afficher sur le site de la marque Open In New icon" at bounding box center [550, 323] width 113 height 14
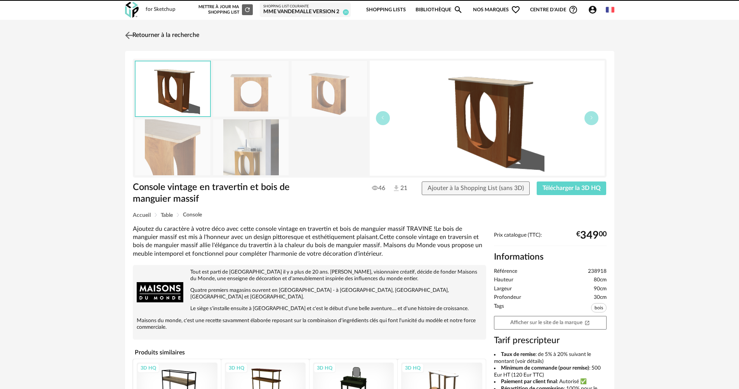
drag, startPoint x: 0, startPoint y: 0, endPoint x: 177, endPoint y: 35, distance: 180.6
click at [177, 35] on link "Retourner à la recherche" at bounding box center [161, 35] width 76 height 17
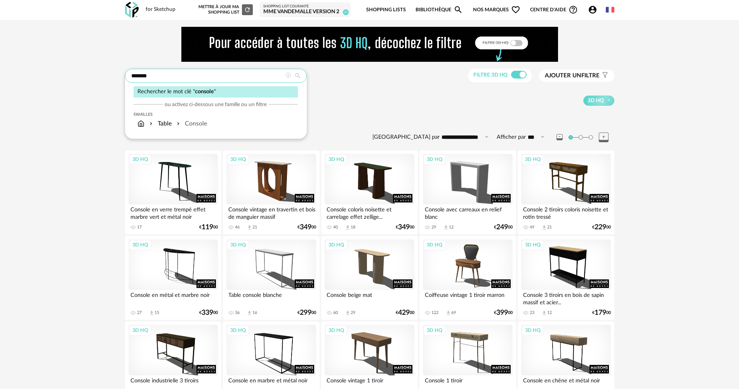
drag, startPoint x: 204, startPoint y: 73, endPoint x: 40, endPoint y: 65, distance: 163.4
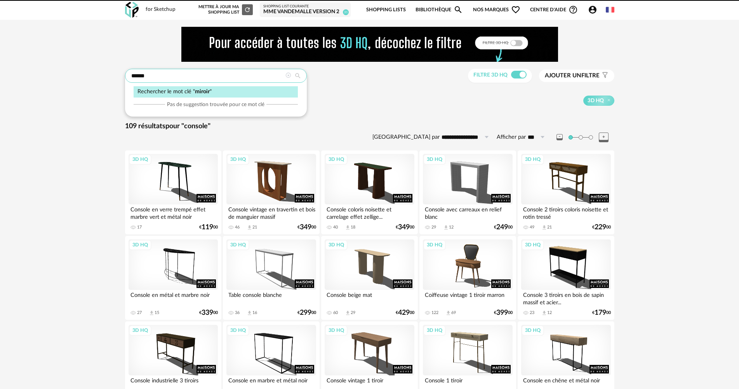
type input "******"
type input "**********"
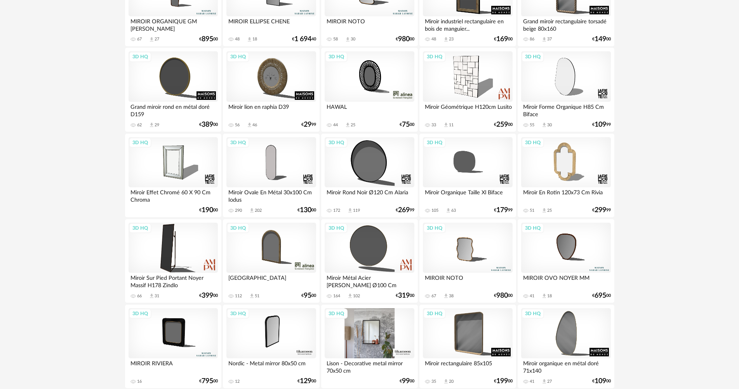
scroll to position [389, 0]
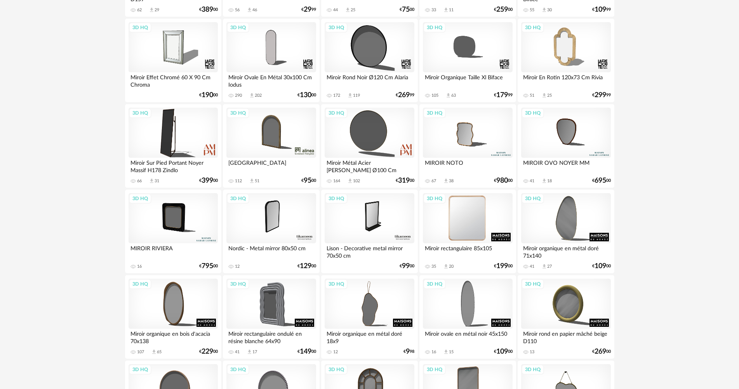
click at [465, 215] on div "3D HQ" at bounding box center [467, 218] width 89 height 51
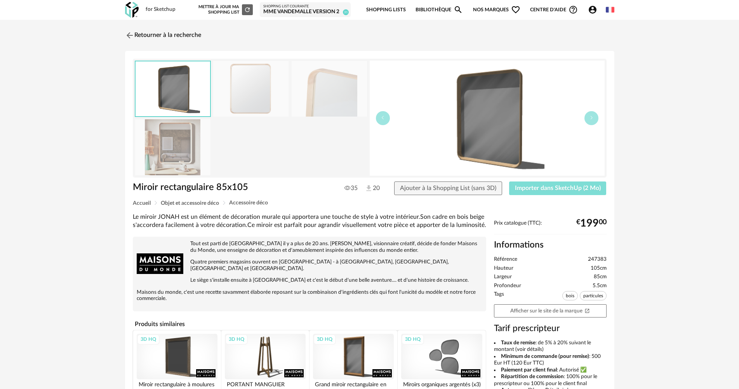
click at [565, 183] on button "Importer dans SketchUp (2 Mo)" at bounding box center [558, 188] width 98 height 14
click at [204, 31] on div "Retourner à la recherche" at bounding box center [370, 35] width 490 height 17
click at [196, 38] on link "Retourner à la recherche" at bounding box center [161, 35] width 76 height 17
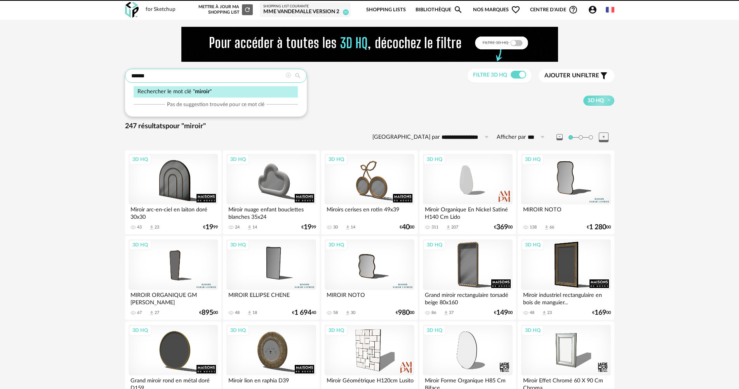
click at [288, 71] on input "******" at bounding box center [216, 76] width 182 height 14
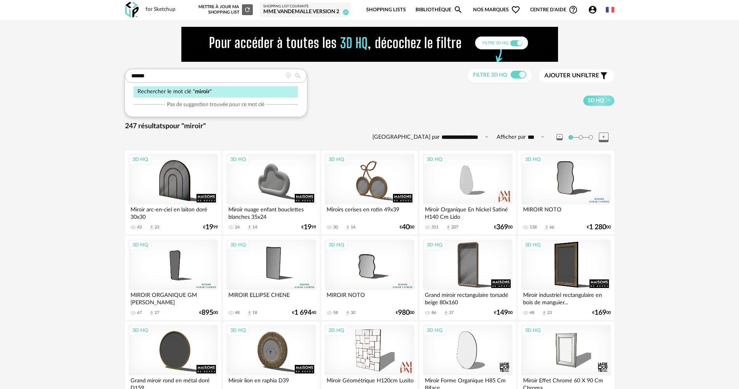
click at [288, 77] on icon at bounding box center [288, 75] width 5 height 5
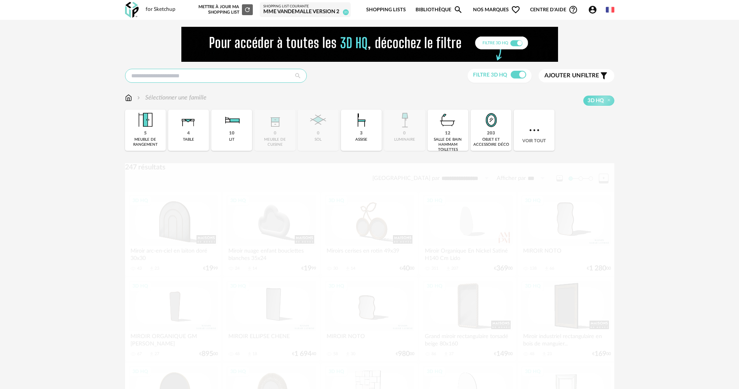
click at [161, 73] on input "text" at bounding box center [216, 76] width 182 height 14
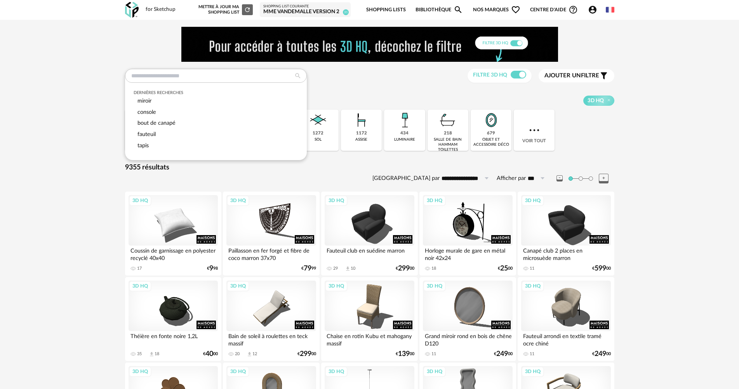
click at [414, 122] on img at bounding box center [404, 120] width 21 height 21
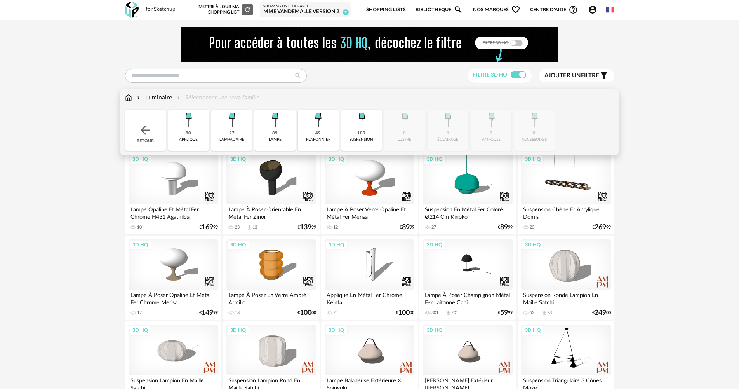
click at [365, 128] on img at bounding box center [361, 120] width 21 height 21
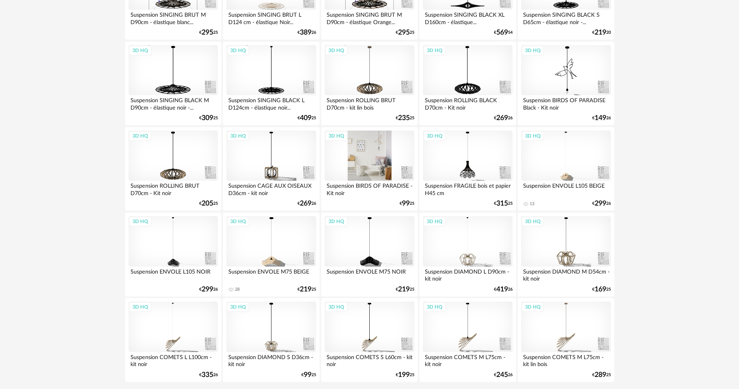
scroll to position [1523, 0]
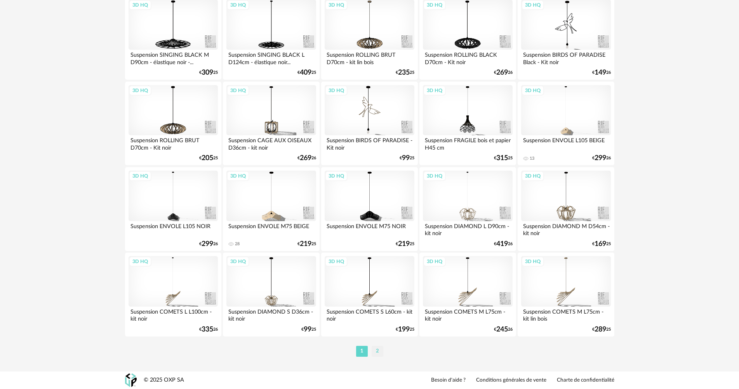
click at [374, 347] on li "2" at bounding box center [378, 351] width 12 height 11
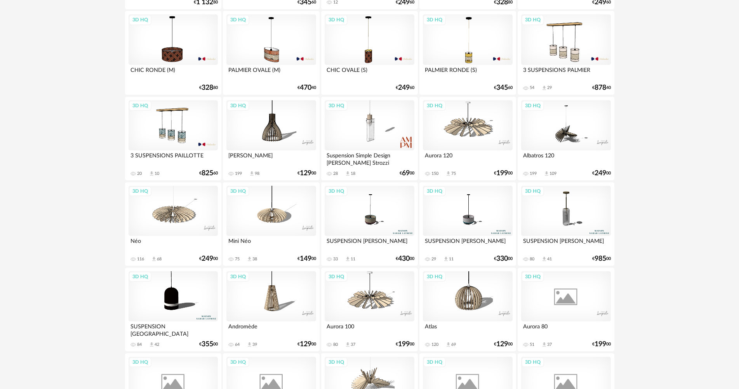
scroll to position [1360, 0]
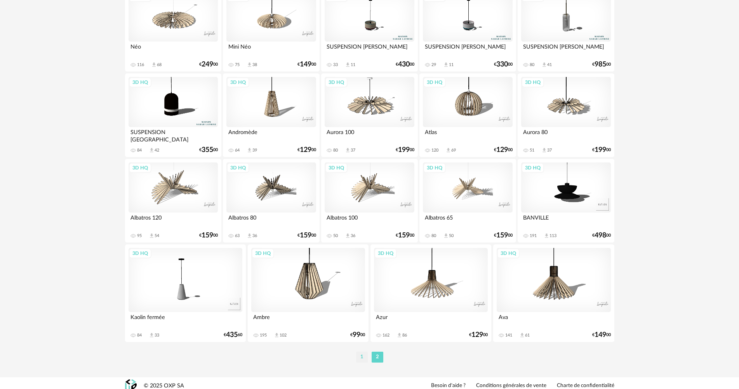
click at [362, 355] on li "1" at bounding box center [362, 357] width 12 height 11
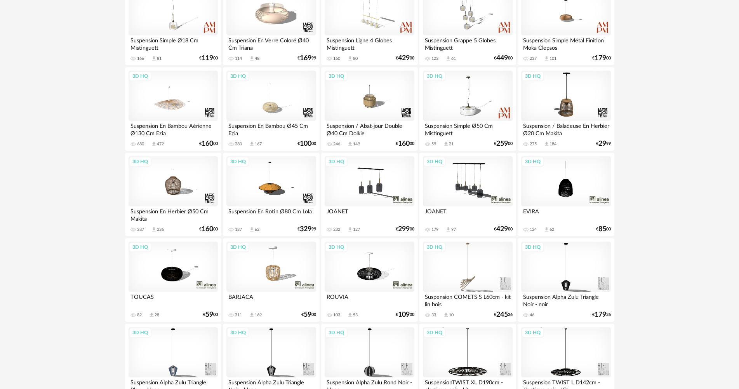
scroll to position [350, 0]
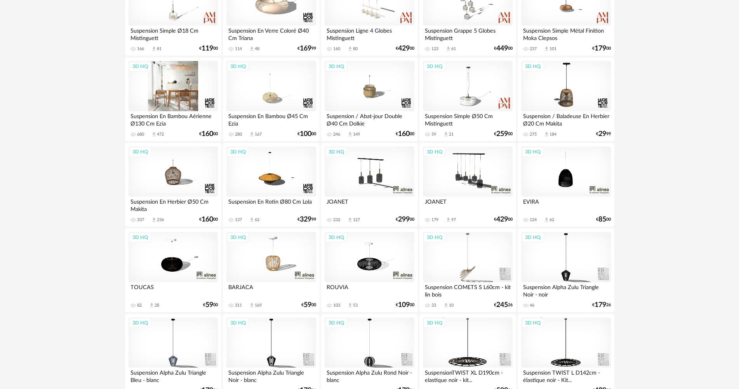
click at [180, 95] on div "3D HQ" at bounding box center [173, 86] width 89 height 51
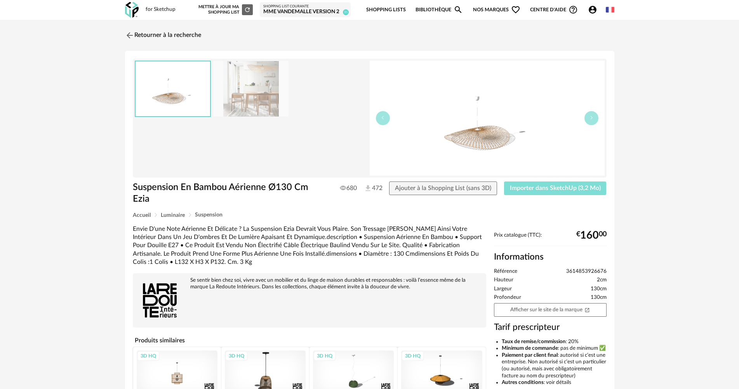
click at [544, 188] on span "Importer dans SketchUp (3,2 Mo)" at bounding box center [555, 188] width 91 height 6
click at [186, 37] on link "Retourner à la recherche" at bounding box center [161, 35] width 76 height 17
